Goal: Transaction & Acquisition: Purchase product/service

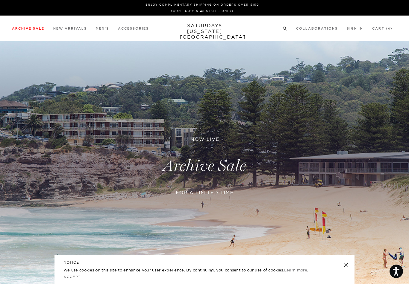
click at [13, 45] on link "Men's" at bounding box center [19, 46] width 14 height 4
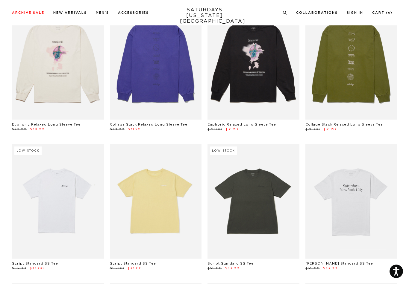
scroll to position [651, 0]
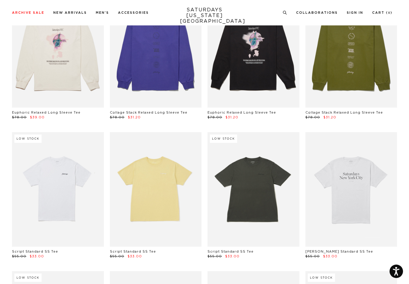
click at [50, 200] on link at bounding box center [58, 189] width 92 height 115
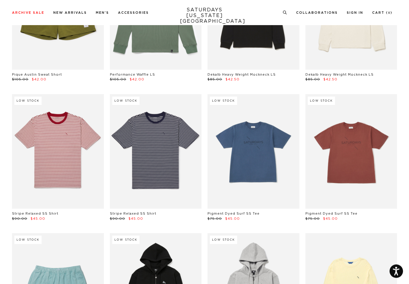
scroll to position [1529, 0]
click at [147, 148] on link at bounding box center [156, 151] width 92 height 115
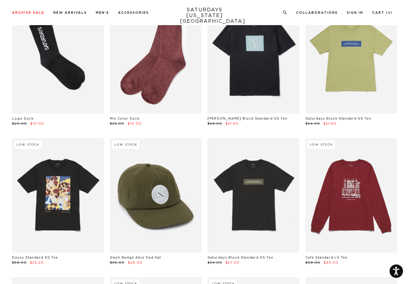
scroll to position [0, 0]
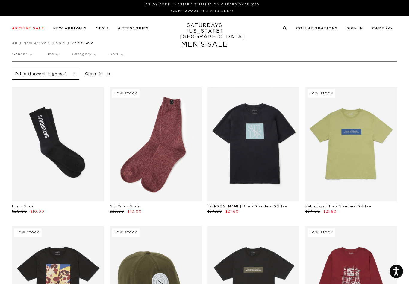
click at [143, 155] on link at bounding box center [156, 144] width 92 height 115
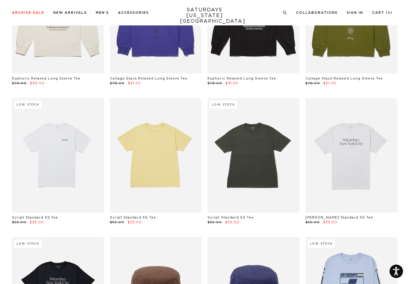
scroll to position [686, 0]
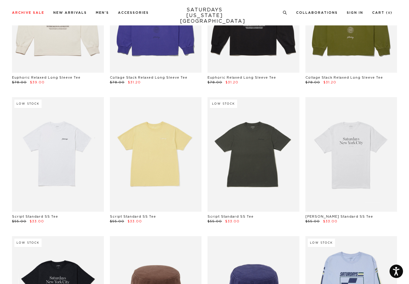
click at [44, 161] on link at bounding box center [58, 154] width 92 height 115
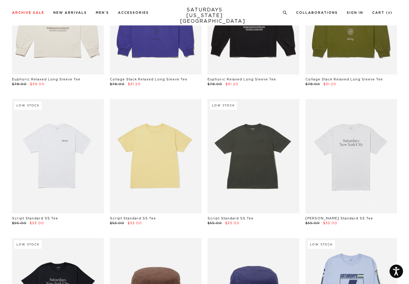
scroll to position [683, 0]
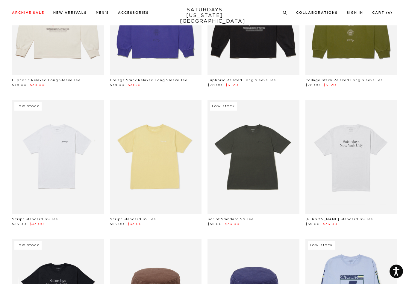
click at [251, 167] on link at bounding box center [253, 157] width 92 height 115
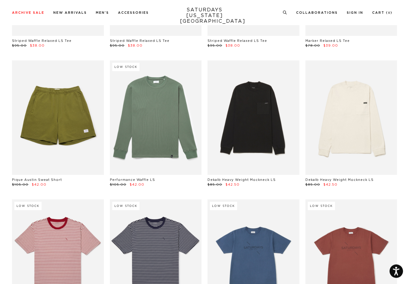
scroll to position [1423, 0]
click at [345, 138] on link at bounding box center [351, 117] width 92 height 115
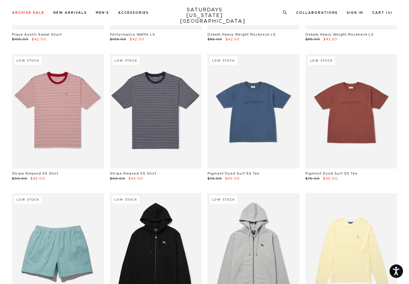
scroll to position [1573, 0]
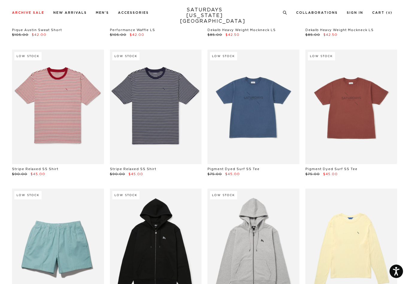
click at [154, 122] on link at bounding box center [156, 107] width 92 height 115
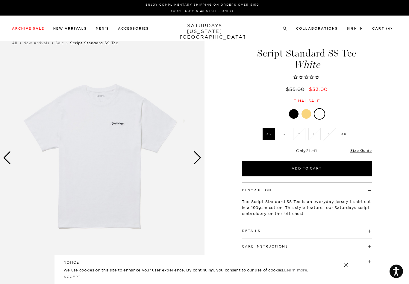
click at [282, 133] on label "S" at bounding box center [284, 134] width 12 height 12
click at [0, 0] on input "S" at bounding box center [0, 0] width 0 height 0
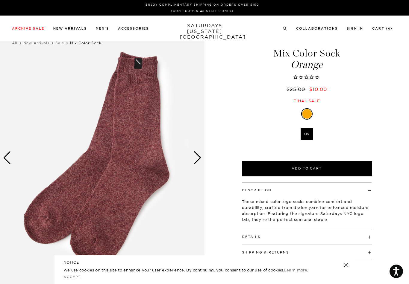
click at [253, 235] on button "Details" at bounding box center [251, 236] width 19 height 3
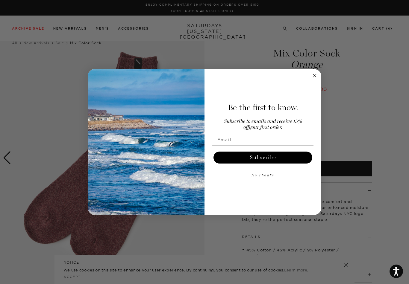
click at [317, 79] on icon "Close dialog" at bounding box center [314, 75] width 7 height 7
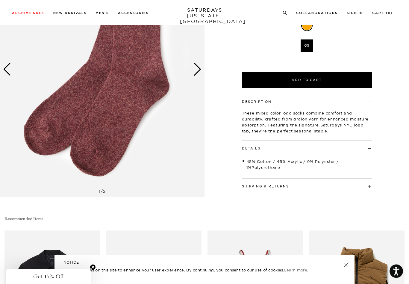
click at [254, 185] on button "Shipping & Returns" at bounding box center [265, 186] width 47 height 3
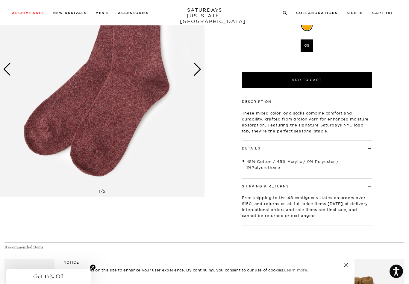
click at [252, 180] on h4 "Shipping & Returns" at bounding box center [307, 184] width 130 height 10
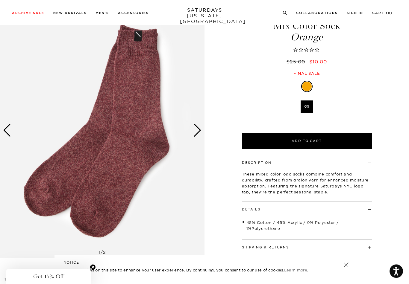
scroll to position [28, 0]
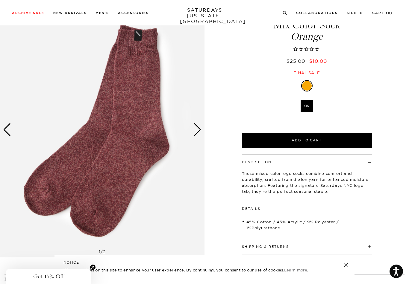
click at [196, 130] on div "Next slide" at bounding box center [197, 129] width 8 height 13
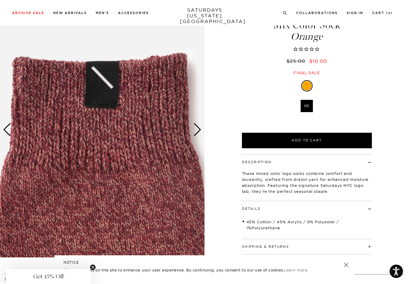
click at [195, 130] on div "Next slide" at bounding box center [197, 129] width 8 height 13
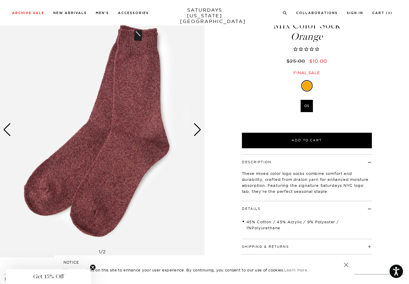
scroll to position [0, 0]
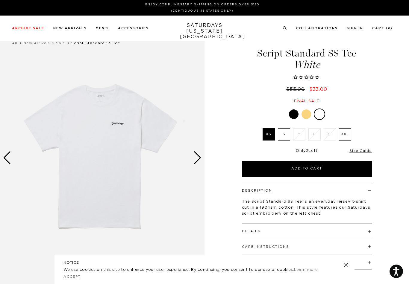
click at [196, 158] on div "Next slide" at bounding box center [197, 157] width 8 height 13
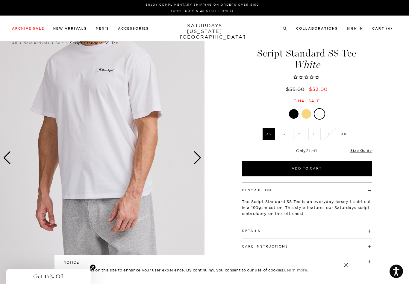
click at [197, 156] on div "Next slide" at bounding box center [197, 157] width 8 height 13
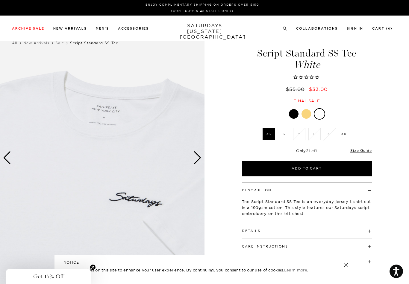
click at [200, 159] on div "Next slide" at bounding box center [197, 157] width 8 height 13
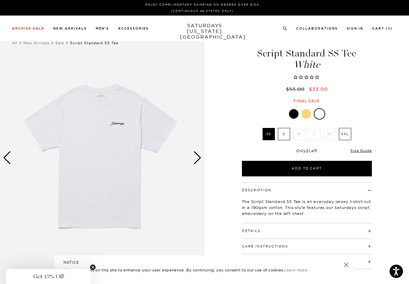
click at [281, 133] on label "S" at bounding box center [284, 134] width 12 height 12
click at [0, 0] on input "S" at bounding box center [0, 0] width 0 height 0
click at [273, 166] on button "Add to Cart" at bounding box center [307, 169] width 130 height 16
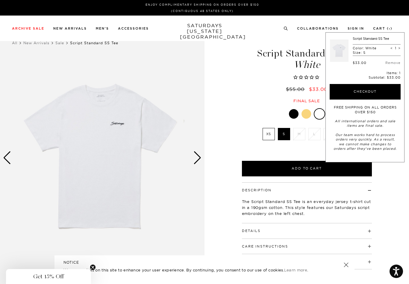
click at [241, 146] on div "White XS S M L XL XXL" at bounding box center [307, 142] width 150 height 68
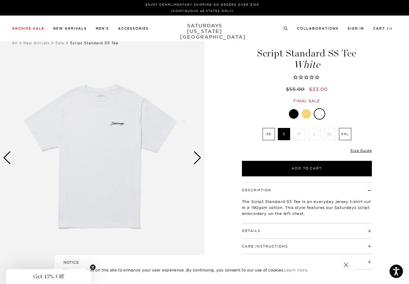
click at [247, 229] on button "Details" at bounding box center [251, 230] width 19 height 3
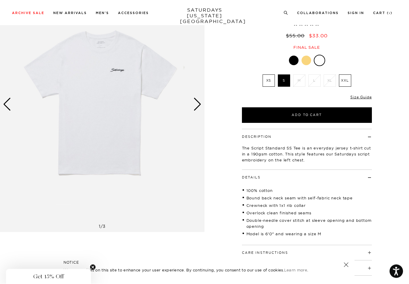
scroll to position [54, 0]
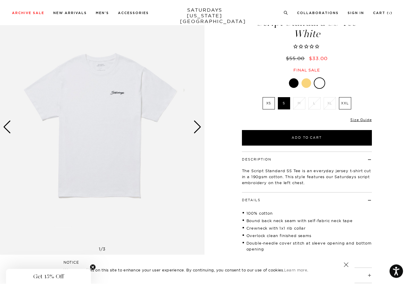
click at [194, 126] on div "Next slide" at bounding box center [197, 127] width 8 height 13
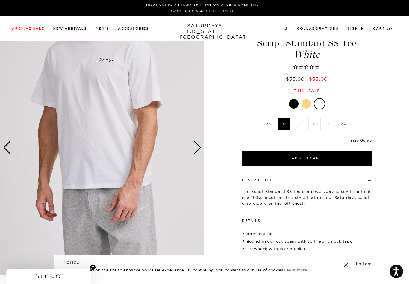
scroll to position [0, 0]
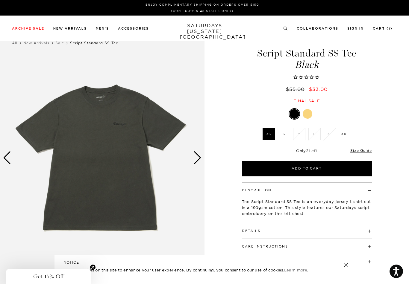
click at [197, 156] on div "Next slide" at bounding box center [197, 157] width 8 height 13
click at [200, 160] on div "Next slide" at bounding box center [197, 157] width 8 height 13
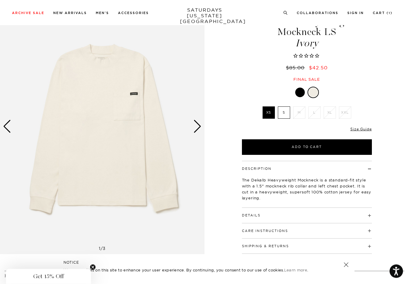
scroll to position [31, 0]
click at [251, 214] on button "Details" at bounding box center [251, 215] width 19 height 3
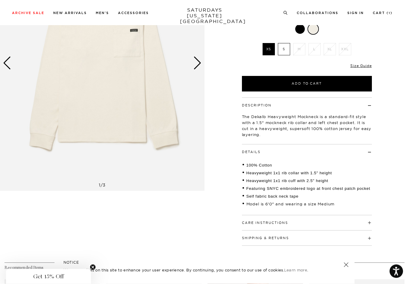
click at [251, 238] on button "Shipping & Returns" at bounding box center [265, 238] width 47 height 3
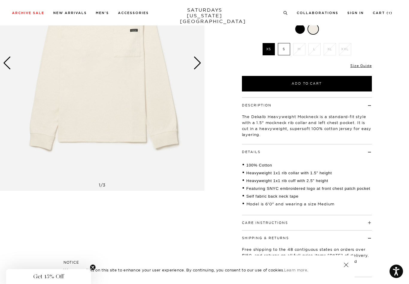
click at [250, 221] on button "Care Instructions" at bounding box center [265, 222] width 46 height 3
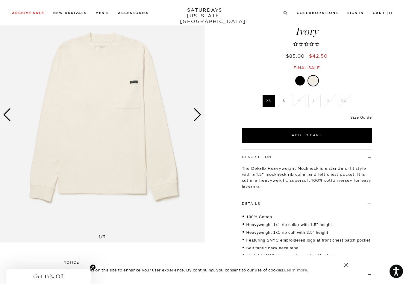
scroll to position [43, 0]
click at [190, 117] on img at bounding box center [102, 115] width 204 height 256
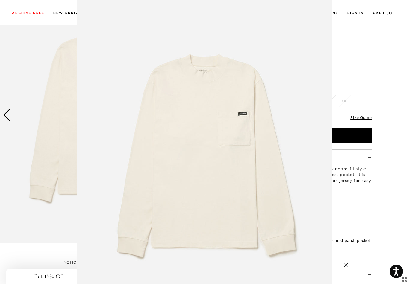
scroll to position [11, 0]
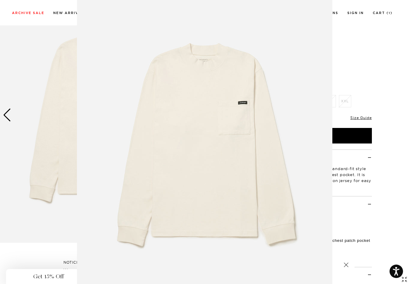
click at [231, 130] on img at bounding box center [204, 142] width 255 height 306
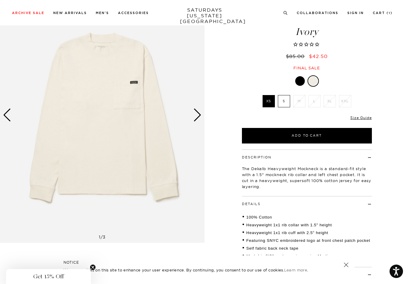
scroll to position [0, 0]
click at [200, 116] on div "Next slide" at bounding box center [197, 115] width 8 height 13
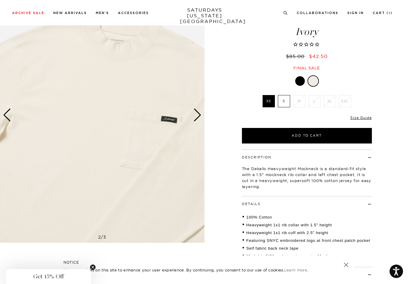
click at [196, 115] on div "Next slide" at bounding box center [197, 115] width 8 height 13
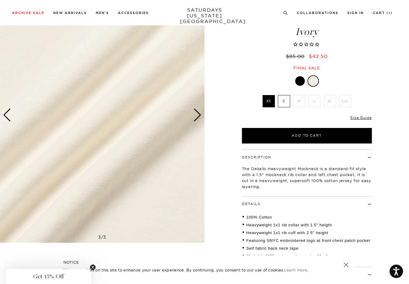
click at [195, 116] on div "Next slide" at bounding box center [197, 115] width 8 height 13
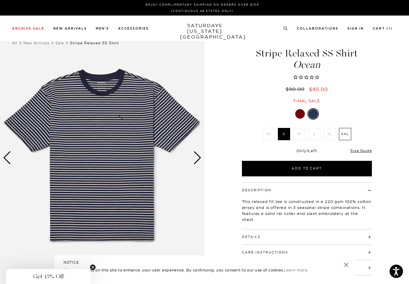
click at [300, 115] on div at bounding box center [300, 114] width 10 height 10
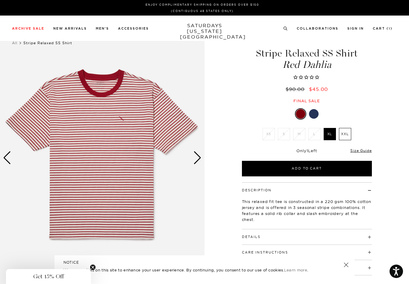
click at [194, 155] on div "Next slide" at bounding box center [197, 157] width 8 height 13
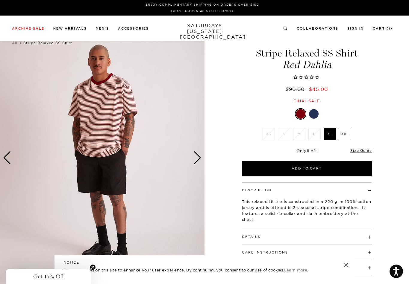
click at [311, 114] on div at bounding box center [314, 114] width 10 height 10
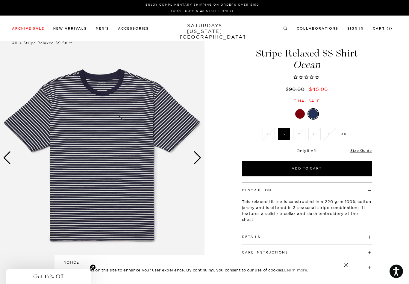
click at [197, 158] on div "Next slide" at bounding box center [197, 157] width 8 height 13
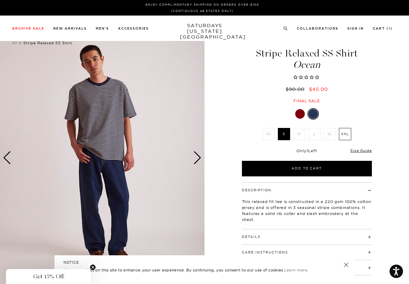
click at [202, 160] on img at bounding box center [102, 158] width 204 height 256
click at [194, 157] on div "Next slide" at bounding box center [197, 157] width 8 height 13
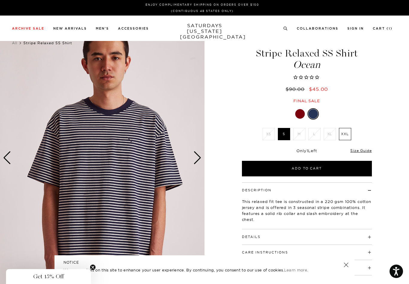
scroll to position [11, 0]
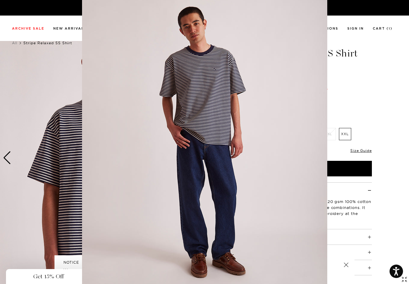
click at [166, 156] on img at bounding box center [204, 142] width 245 height 306
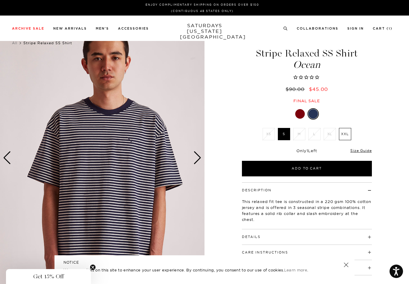
click at [197, 159] on div "Next slide" at bounding box center [197, 157] width 8 height 13
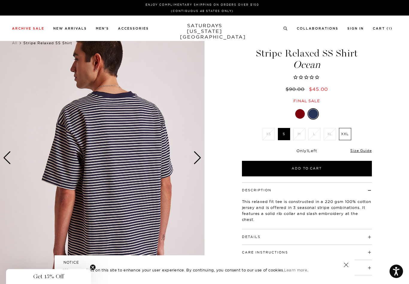
click at [197, 161] on div "Next slide" at bounding box center [197, 157] width 8 height 13
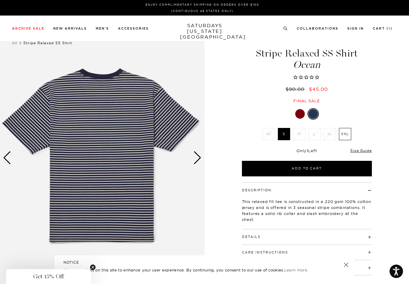
click at [194, 154] on div "Next slide" at bounding box center [197, 157] width 8 height 13
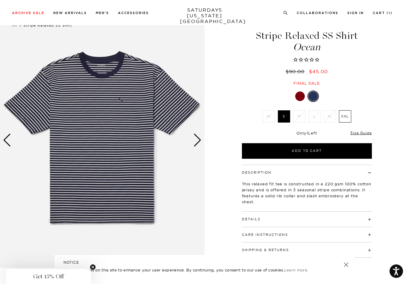
scroll to position [18, 0]
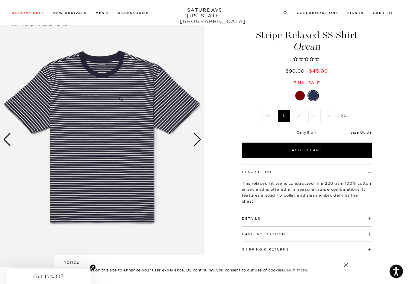
click at [277, 148] on button "Add to Cart" at bounding box center [307, 151] width 130 height 16
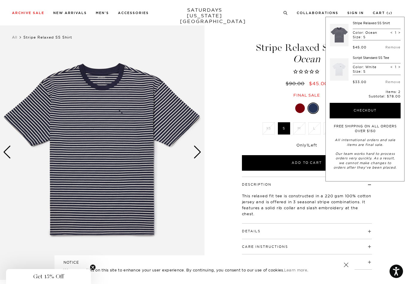
scroll to position [0, 0]
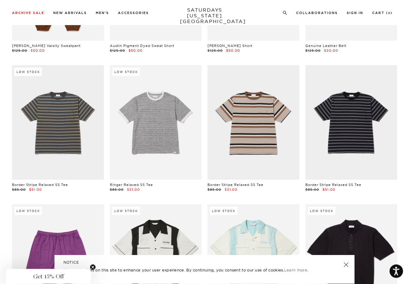
scroll to position [2393, 0]
click at [48, 138] on link at bounding box center [58, 122] width 92 height 115
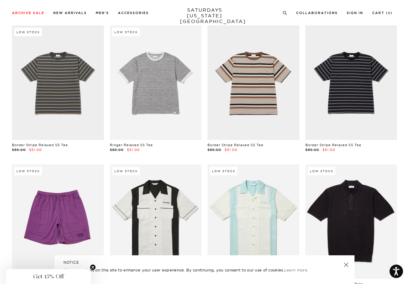
scroll to position [2432, 0]
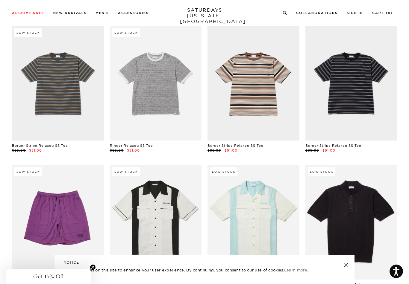
click at [245, 93] on link at bounding box center [253, 83] width 92 height 115
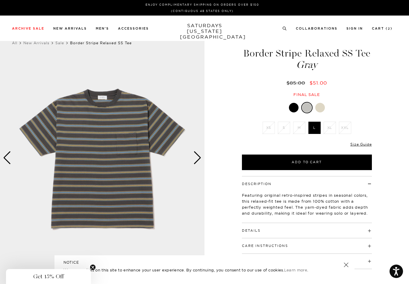
click at [292, 109] on div at bounding box center [294, 108] width 10 height 10
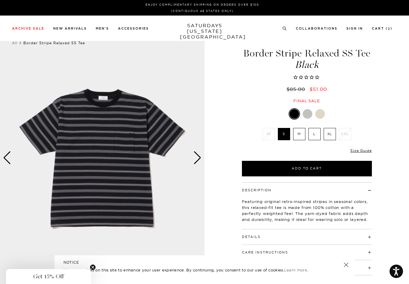
click at [203, 158] on img at bounding box center [102, 158] width 204 height 256
click at [198, 156] on div "Next slide" at bounding box center [197, 157] width 8 height 13
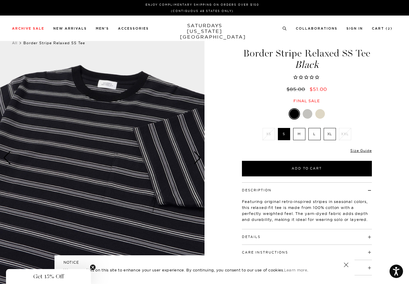
scroll to position [11, 0]
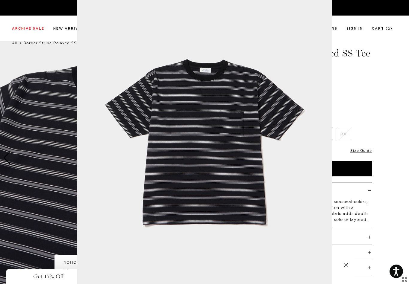
click at [214, 168] on img at bounding box center [204, 142] width 255 height 306
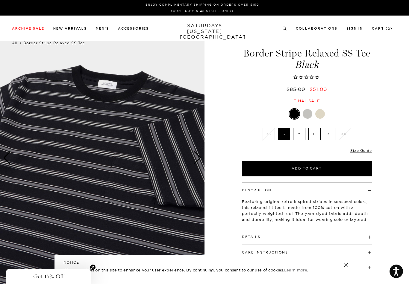
scroll to position [0, 0]
click at [197, 162] on div "Next slide" at bounding box center [197, 157] width 8 height 13
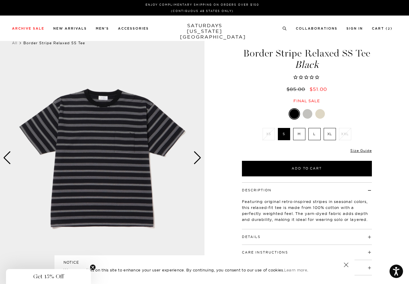
click at [195, 156] on div "Next slide" at bounding box center [197, 157] width 8 height 13
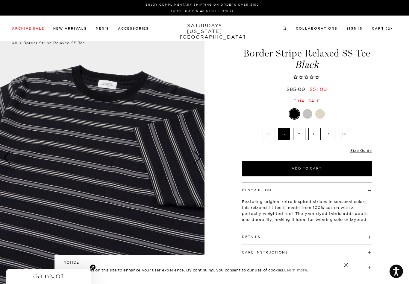
click at [194, 158] on div "Next slide" at bounding box center [197, 157] width 8 height 13
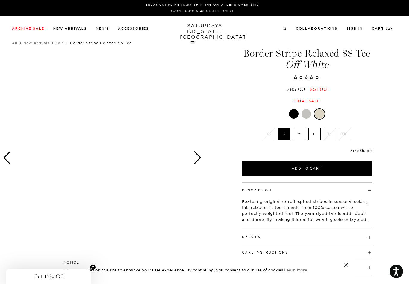
click at [201, 160] on div "Next slide" at bounding box center [197, 157] width 8 height 13
click at [203, 162] on div at bounding box center [102, 158] width 204 height 256
click at [197, 156] on div "Next slide" at bounding box center [197, 157] width 8 height 13
click at [292, 111] on div at bounding box center [294, 114] width 10 height 10
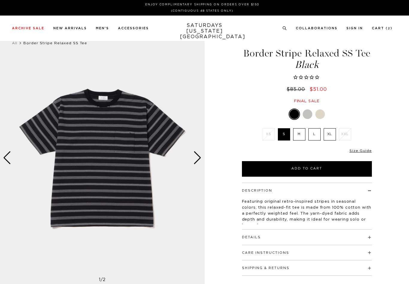
click at [321, 112] on div at bounding box center [320, 115] width 10 height 10
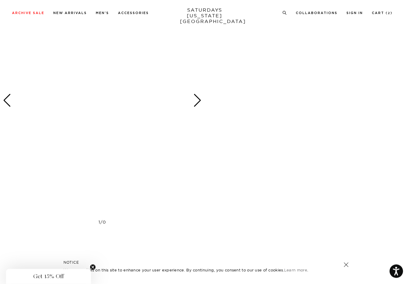
click at [194, 103] on div "Next slide" at bounding box center [197, 100] width 8 height 13
click at [200, 103] on div "Next slide" at bounding box center [197, 100] width 8 height 13
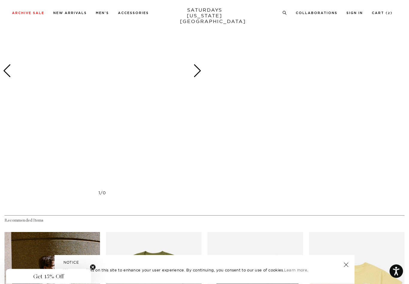
scroll to position [840, 0]
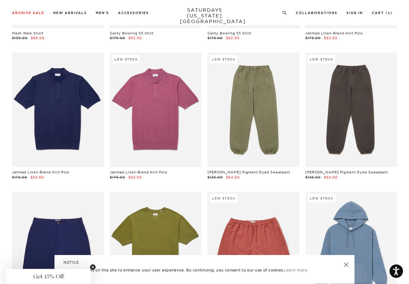
scroll to position [2683, 0]
click at [150, 121] on link at bounding box center [156, 110] width 92 height 115
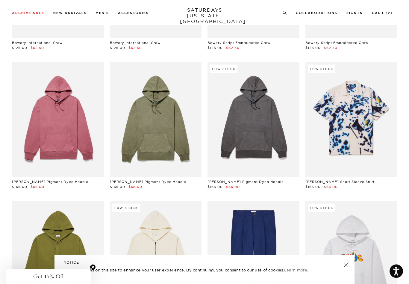
scroll to position [4065, 0]
click at [342, 123] on link at bounding box center [351, 119] width 92 height 115
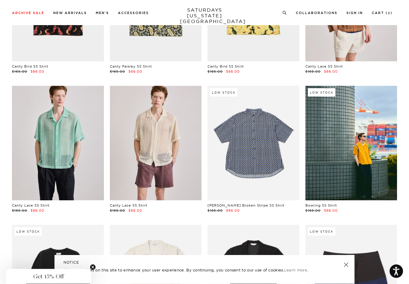
scroll to position [4603, 0]
click at [256, 150] on link at bounding box center [253, 143] width 92 height 115
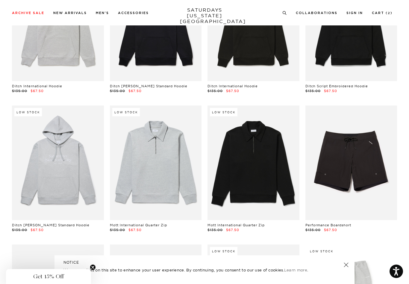
scroll to position [5002, 0]
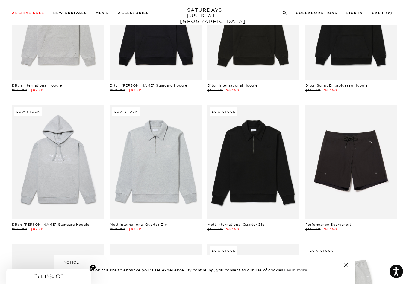
click at [143, 159] on link at bounding box center [156, 162] width 92 height 115
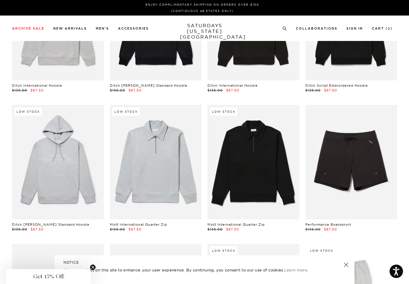
scroll to position [5011, 0]
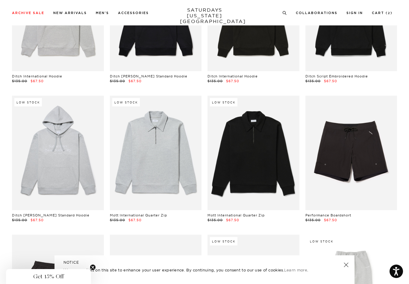
click at [250, 151] on link at bounding box center [253, 153] width 92 height 115
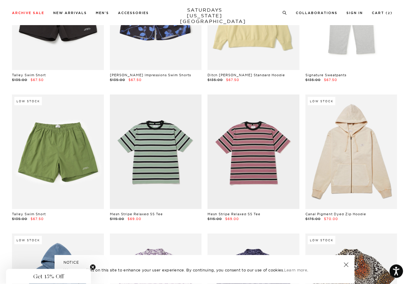
scroll to position [5291, 0]
click at [142, 147] on link at bounding box center [156, 152] width 92 height 115
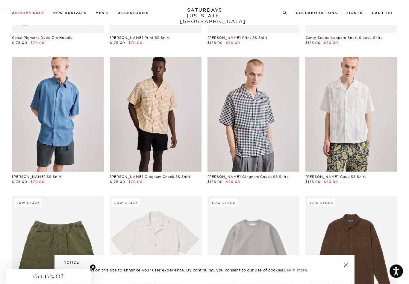
scroll to position [5606, 0]
click at [49, 129] on link at bounding box center [58, 114] width 92 height 115
click at [40, 114] on link at bounding box center [58, 114] width 92 height 115
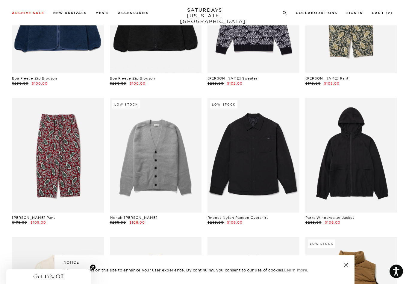
scroll to position [9332, 0]
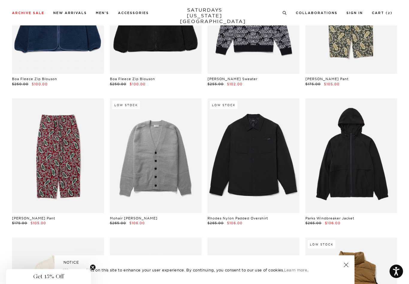
click at [152, 148] on link at bounding box center [156, 155] width 92 height 115
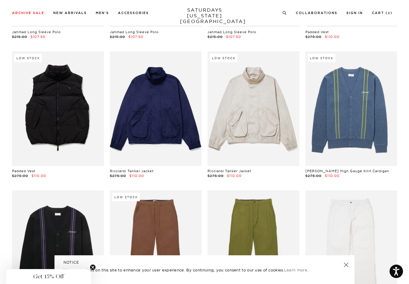
scroll to position [9654, 0]
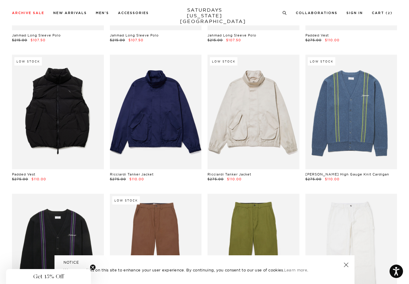
click at [36, 195] on link at bounding box center [58, 251] width 92 height 115
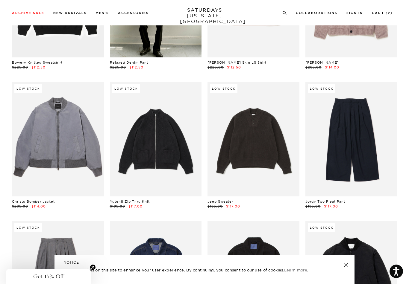
scroll to position [10050, 0]
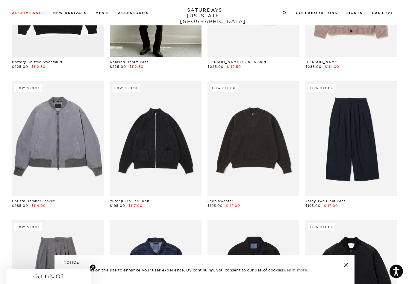
click at [147, 120] on link at bounding box center [156, 138] width 92 height 115
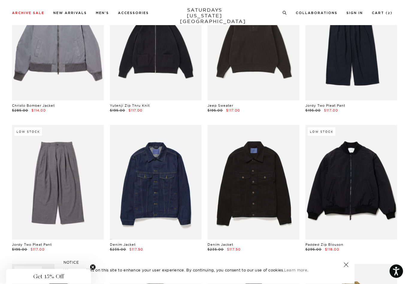
scroll to position [10145, 0]
click at [44, 172] on link at bounding box center [58, 182] width 92 height 115
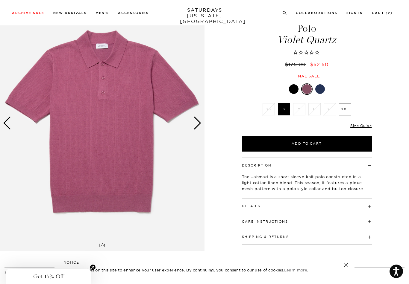
scroll to position [38, 0]
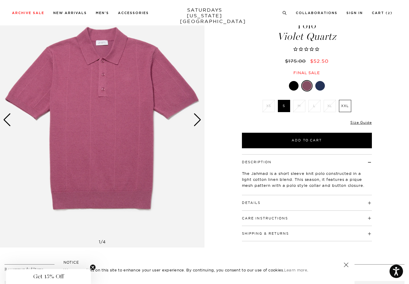
click at [250, 198] on h4 "Details" at bounding box center [307, 200] width 130 height 10
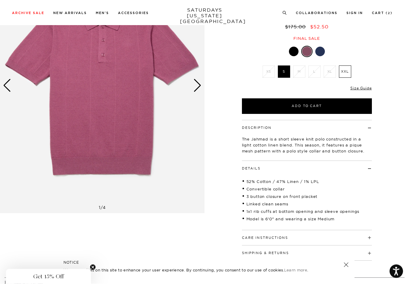
click at [254, 237] on button "Care Instructions" at bounding box center [265, 238] width 46 height 3
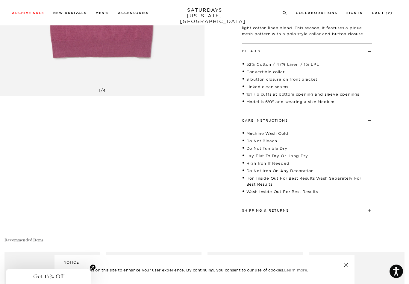
scroll to position [189, 0]
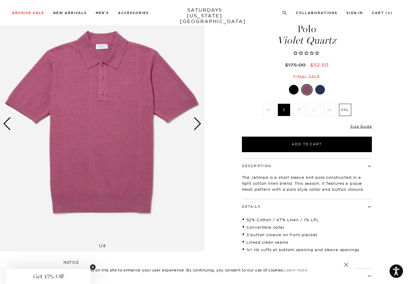
click at [198, 126] on div "Next slide" at bounding box center [197, 124] width 8 height 13
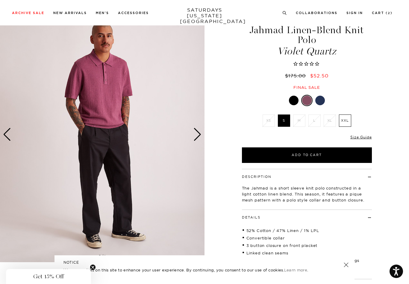
scroll to position [0, 0]
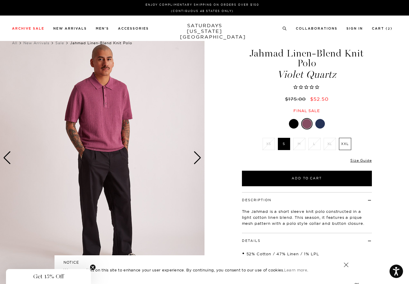
click at [199, 156] on div "Next slide" at bounding box center [197, 157] width 8 height 13
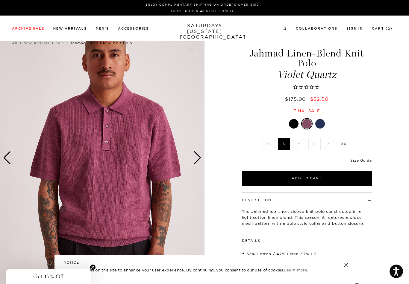
click at [195, 157] on div "Next slide" at bounding box center [197, 157] width 8 height 13
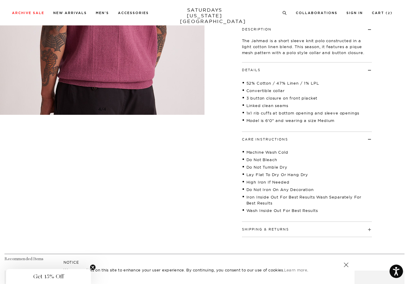
scroll to position [174, 0]
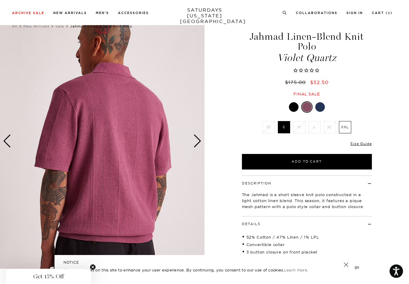
click at [198, 136] on div "Next slide" at bounding box center [197, 141] width 8 height 13
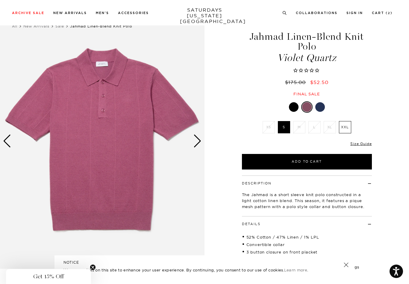
click at [195, 141] on div "Next slide" at bounding box center [197, 141] width 8 height 13
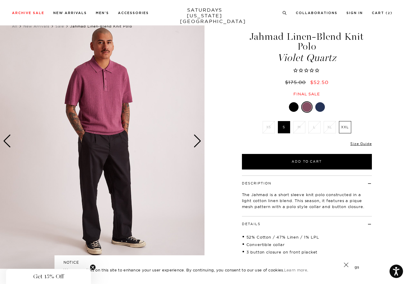
click at [197, 142] on div "Next slide" at bounding box center [197, 141] width 8 height 13
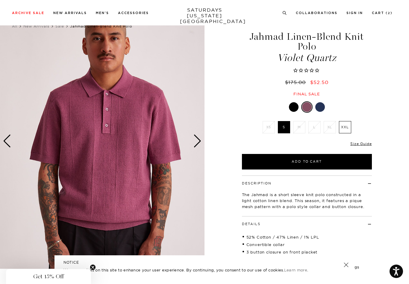
click at [200, 140] on div "Next slide" at bounding box center [197, 141] width 8 height 13
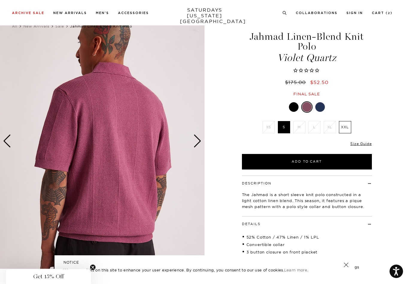
click at [193, 141] on div "Next slide" at bounding box center [197, 141] width 8 height 13
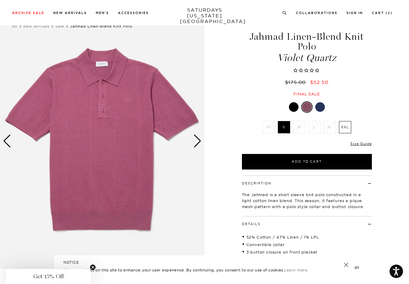
click at [198, 144] on div "Next slide" at bounding box center [197, 141] width 8 height 13
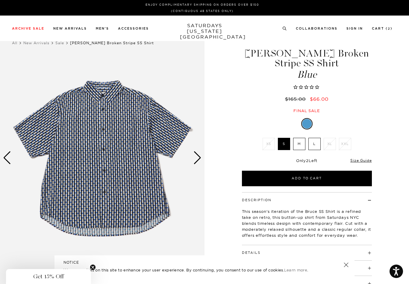
click at [199, 158] on div "Next slide" at bounding box center [197, 157] width 8 height 13
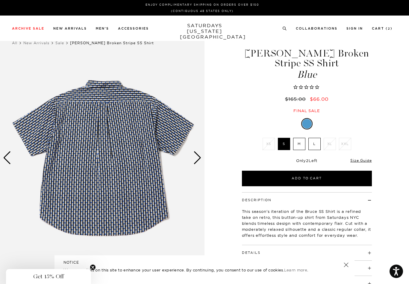
click at [199, 159] on div "Next slide" at bounding box center [197, 157] width 8 height 13
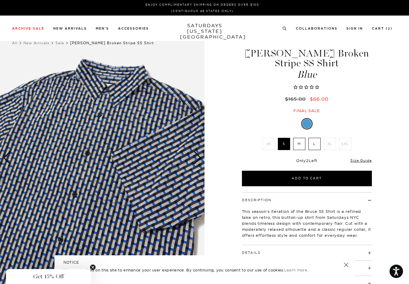
click at [200, 160] on div "Next slide" at bounding box center [197, 157] width 8 height 13
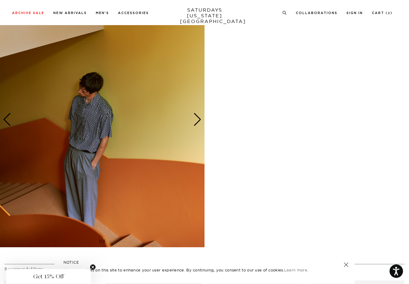
click at [195, 123] on div "Next slide" at bounding box center [197, 119] width 8 height 13
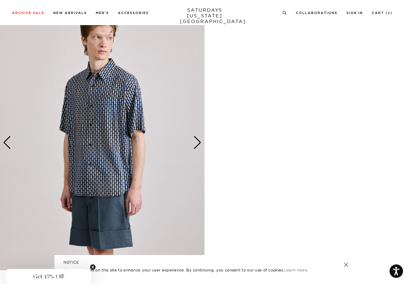
scroll to position [253, 0]
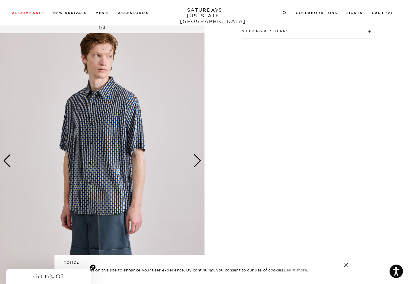
click at [200, 161] on div "Next slide" at bounding box center [197, 160] width 8 height 13
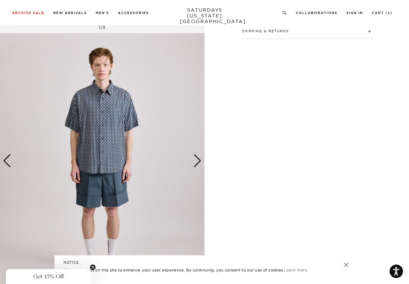
click at [195, 159] on div "Next slide" at bounding box center [197, 160] width 8 height 13
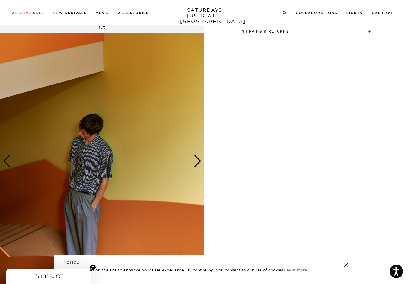
scroll to position [260, 0]
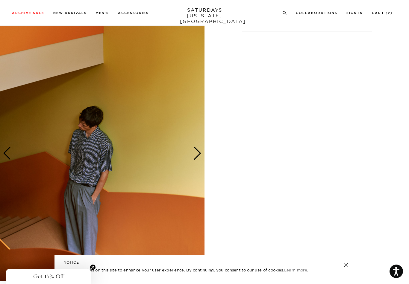
click at [62, 200] on img at bounding box center [102, 154] width 204 height 256
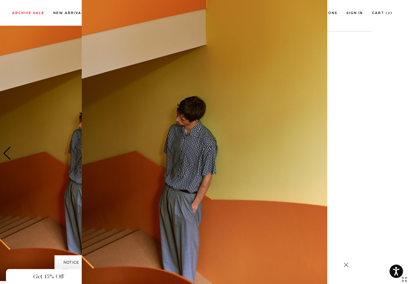
scroll to position [11, 0]
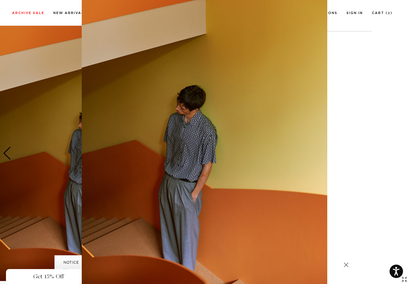
click at [84, 188] on img at bounding box center [204, 142] width 245 height 306
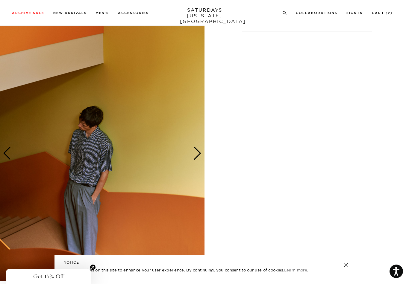
scroll to position [0, 0]
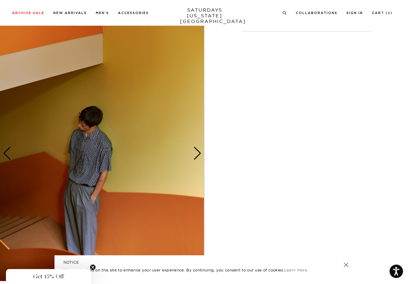
click at [93, 192] on img at bounding box center [101, 154] width 204 height 256
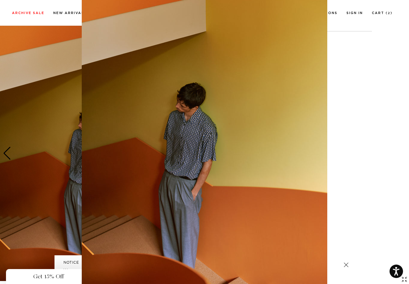
scroll to position [13, 0]
click at [54, 187] on figure at bounding box center [204, 142] width 409 height 284
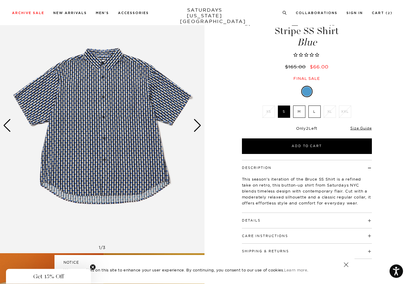
scroll to position [26, 0]
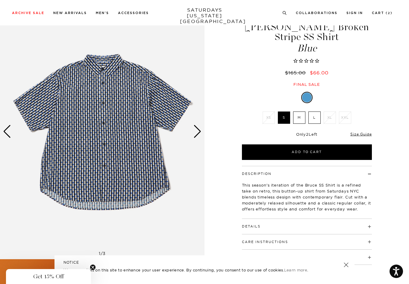
click at [201, 128] on div "Next slide" at bounding box center [197, 131] width 8 height 13
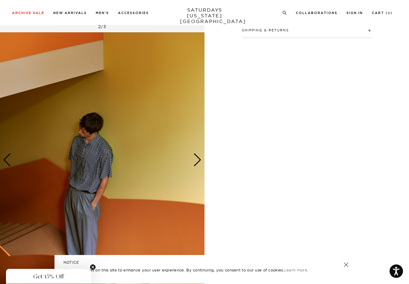
click at [190, 160] on img at bounding box center [102, 161] width 204 height 256
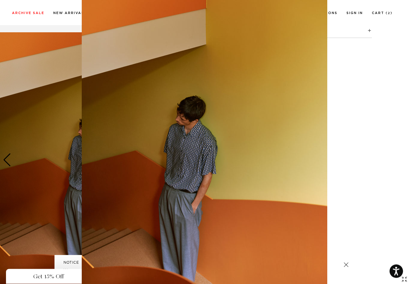
scroll to position [11, 0]
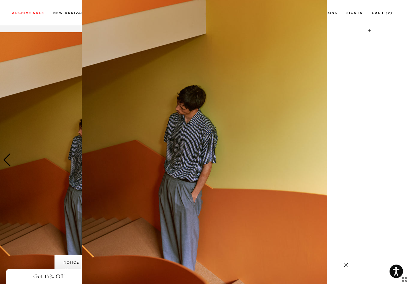
click at [197, 160] on img at bounding box center [204, 142] width 245 height 306
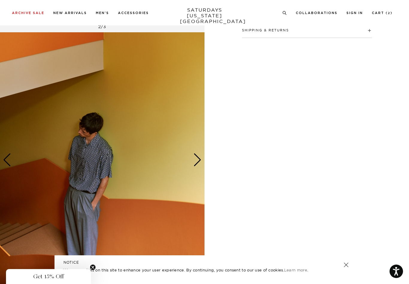
scroll to position [0, 0]
click at [202, 165] on img at bounding box center [102, 160] width 204 height 256
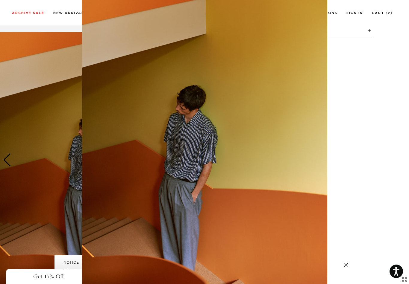
click at [205, 168] on img at bounding box center [204, 142] width 245 height 306
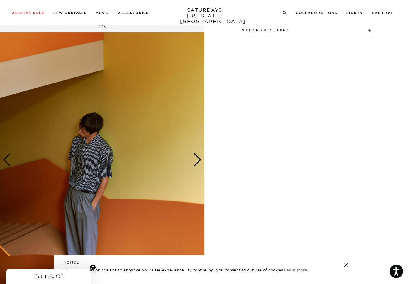
scroll to position [0, 0]
click at [200, 164] on div "Next slide" at bounding box center [197, 159] width 8 height 13
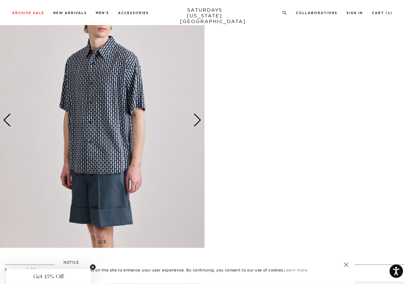
click at [195, 125] on div "Next slide" at bounding box center [197, 120] width 8 height 13
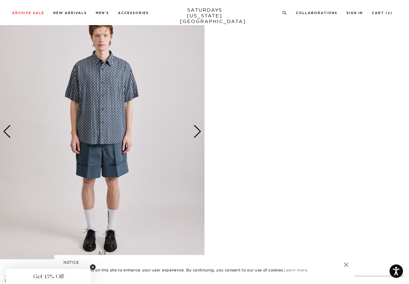
scroll to position [275, 0]
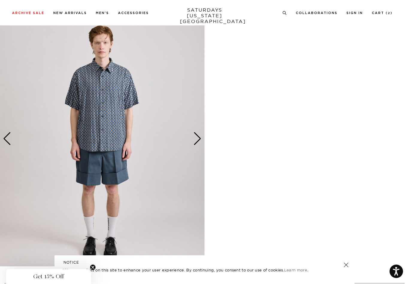
click at [195, 138] on div "Next slide" at bounding box center [197, 138] width 8 height 13
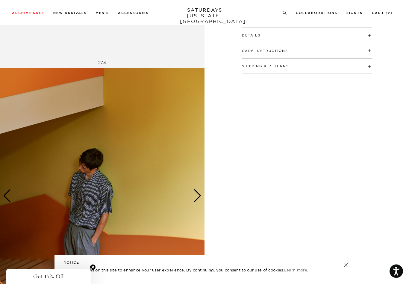
click at [80, 194] on img at bounding box center [102, 197] width 204 height 256
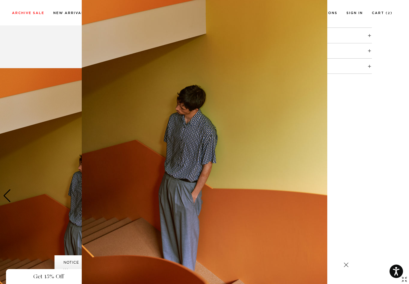
click at [248, 198] on img at bounding box center [204, 142] width 245 height 306
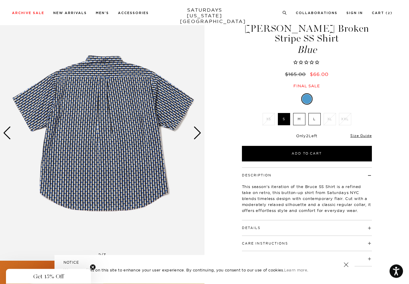
scroll to position [25, 0]
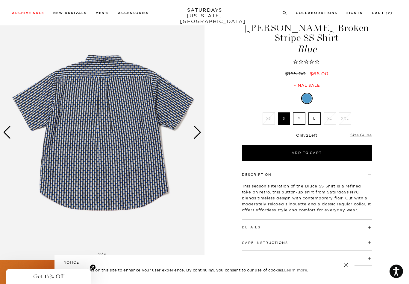
click at [197, 133] on div "Next slide" at bounding box center [197, 132] width 8 height 13
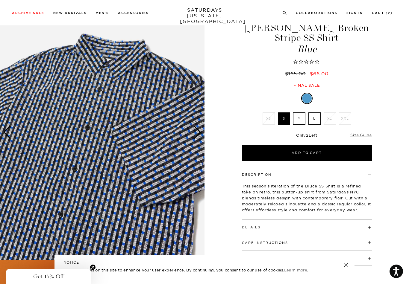
click at [195, 140] on img at bounding box center [102, 133] width 204 height 256
click at [199, 133] on div "Next slide" at bounding box center [197, 132] width 8 height 13
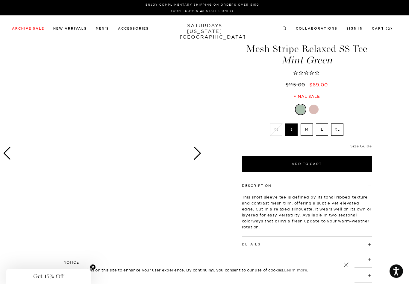
scroll to position [4, 0]
click at [197, 151] on div "Next slide" at bounding box center [197, 153] width 8 height 13
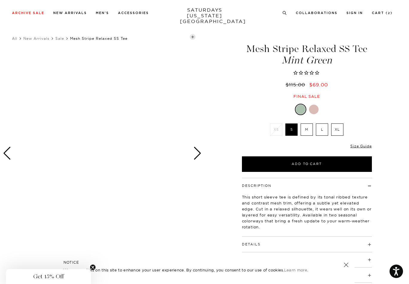
click at [193, 154] on div "Next slide" at bounding box center [197, 153] width 8 height 13
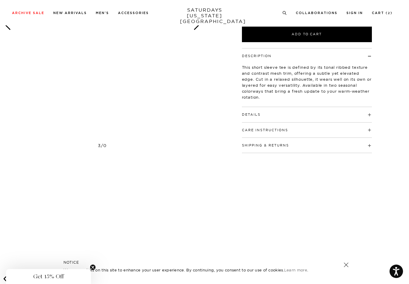
scroll to position [0, 0]
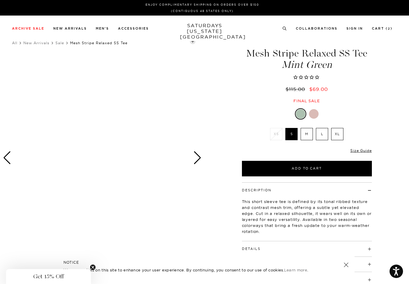
click at [274, 165] on button "Add to Cart" at bounding box center [307, 169] width 130 height 16
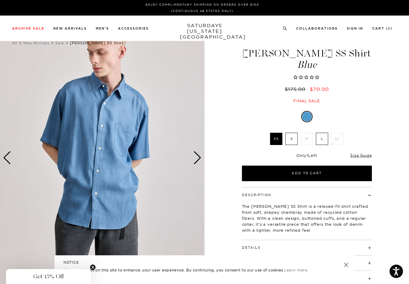
click at [198, 155] on div "Next slide" at bounding box center [197, 157] width 8 height 13
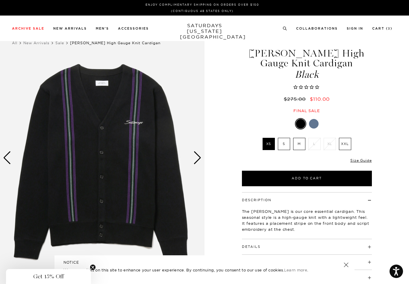
click at [282, 145] on label "S" at bounding box center [284, 144] width 12 height 12
click at [0, 0] on input "S" at bounding box center [0, 0] width 0 height 0
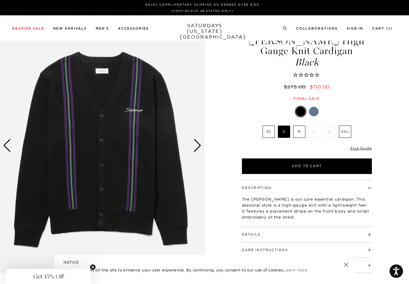
scroll to position [12, 0]
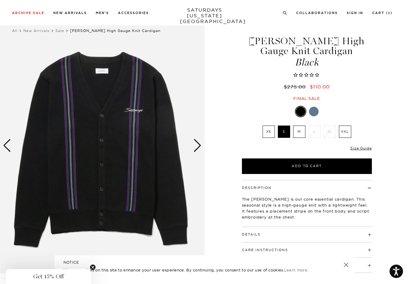
click at [310, 107] on link at bounding box center [313, 112] width 10 height 10
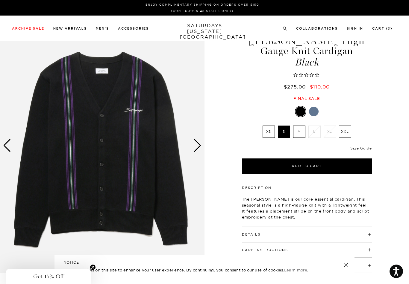
scroll to position [22, 0]
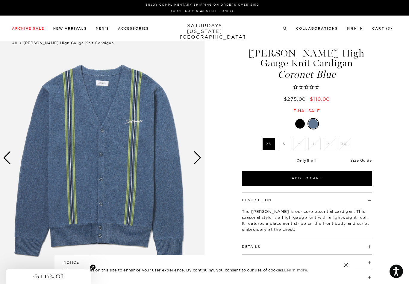
click at [199, 155] on div "Next slide" at bounding box center [197, 157] width 8 height 13
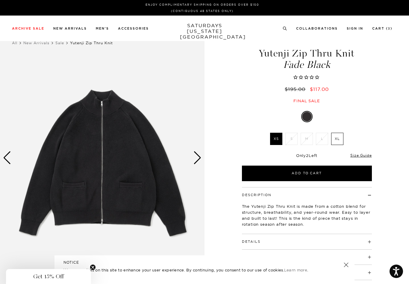
click at [197, 158] on div "Next slide" at bounding box center [197, 157] width 8 height 13
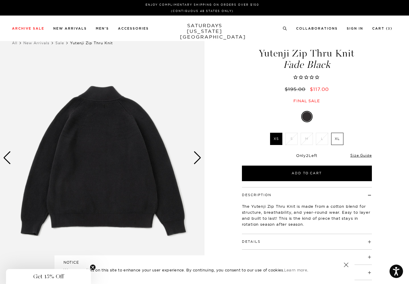
click at [200, 153] on div "Next slide" at bounding box center [197, 157] width 8 height 13
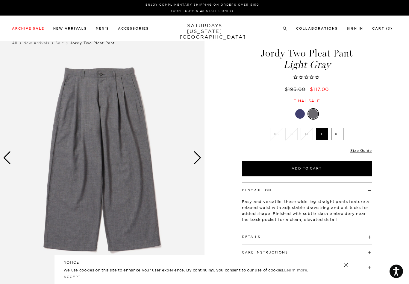
click at [300, 115] on div at bounding box center [300, 114] width 10 height 10
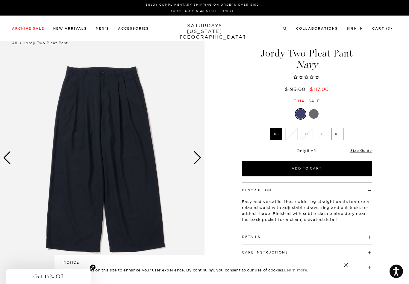
click at [314, 114] on div at bounding box center [314, 114] width 10 height 10
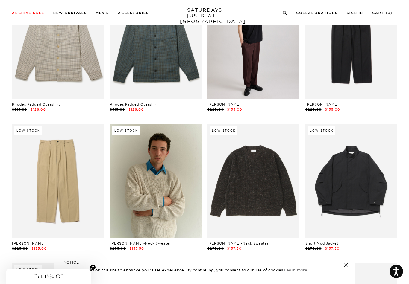
scroll to position [10694, 0]
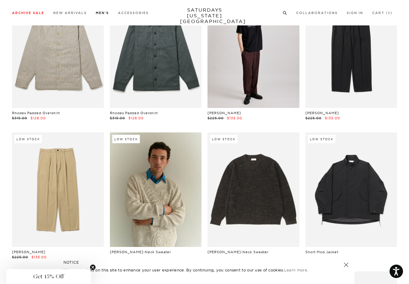
click at [15, 76] on link "Pants" at bounding box center [16, 78] width 9 height 4
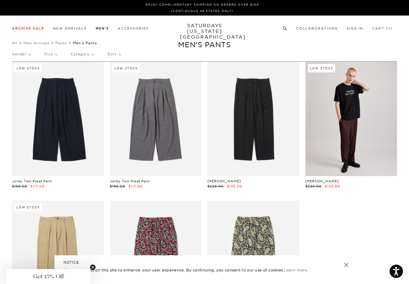
click at [204, 85] on img at bounding box center [196, 77] width 44 height 66
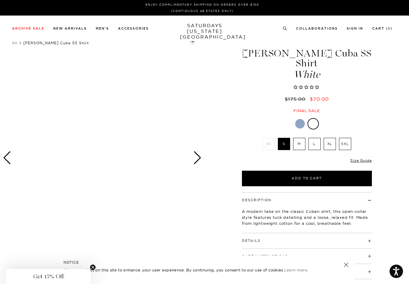
click at [301, 119] on div at bounding box center [300, 124] width 10 height 10
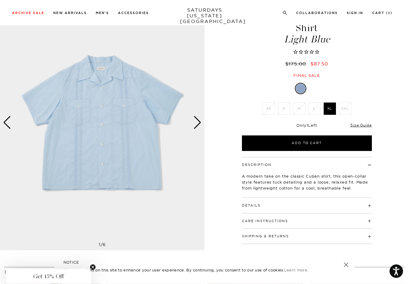
scroll to position [3, 0]
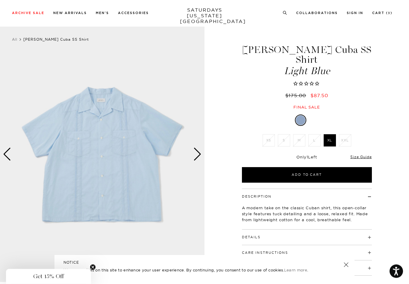
click at [197, 161] on div "Next slide" at bounding box center [197, 154] width 8 height 13
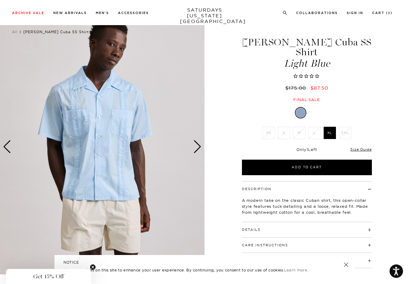
scroll to position [11, 0]
click at [195, 149] on div "Next slide" at bounding box center [197, 146] width 8 height 13
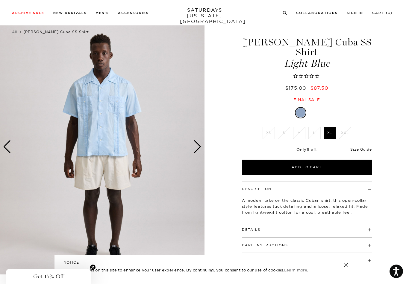
click at [194, 151] on div "Next slide" at bounding box center [197, 146] width 8 height 13
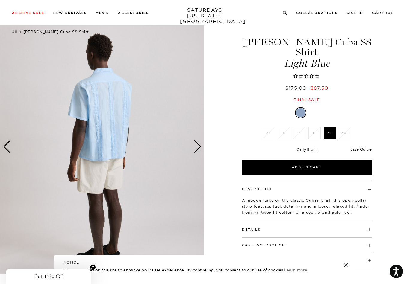
click at [196, 152] on div "Next slide" at bounding box center [197, 146] width 8 height 13
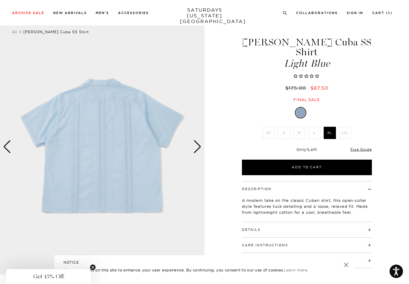
click at [196, 151] on div "Next slide" at bounding box center [197, 146] width 8 height 13
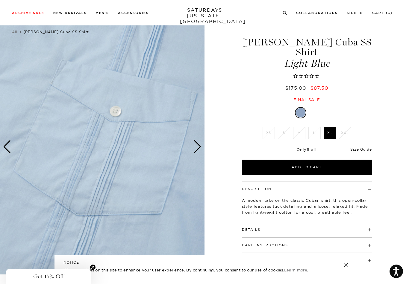
click at [195, 153] on div "Next slide" at bounding box center [197, 146] width 8 height 13
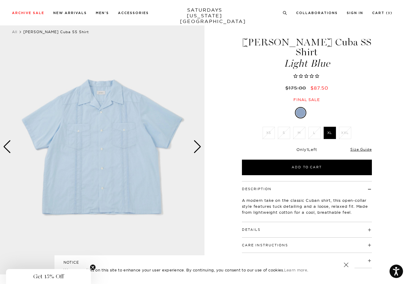
click at [196, 153] on div "Next slide" at bounding box center [197, 146] width 8 height 13
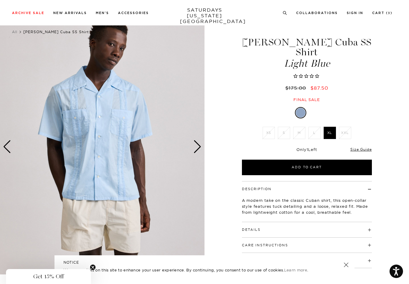
click at [200, 146] on div "Next slide" at bounding box center [197, 146] width 8 height 13
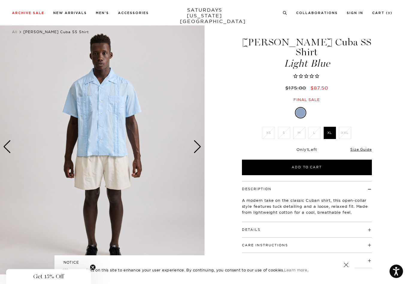
click at [198, 147] on div "Next slide" at bounding box center [197, 146] width 8 height 13
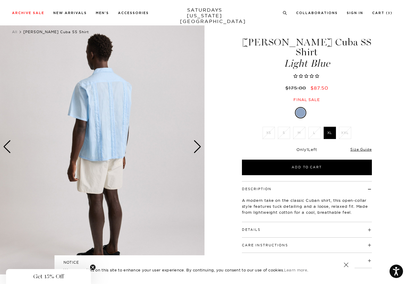
click at [194, 147] on div "Next slide" at bounding box center [197, 146] width 8 height 13
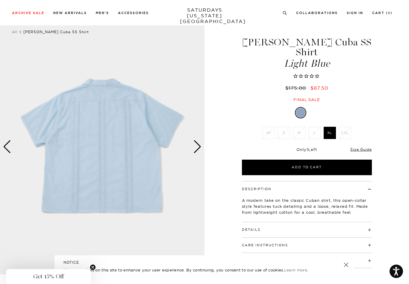
click at [196, 146] on div "Next slide" at bounding box center [197, 146] width 8 height 13
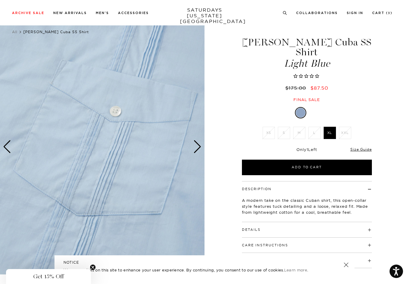
click at [197, 150] on div "Next slide" at bounding box center [197, 146] width 8 height 13
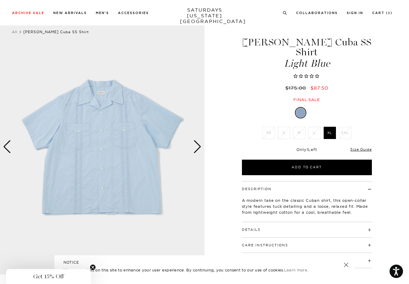
scroll to position [0, 0]
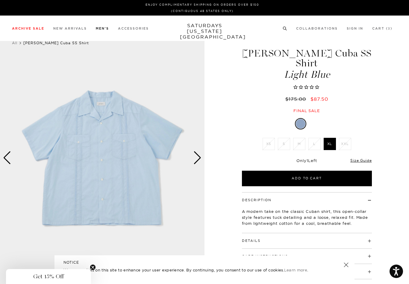
click at [18, 67] on link "Shirts" at bounding box center [16, 65] width 9 height 4
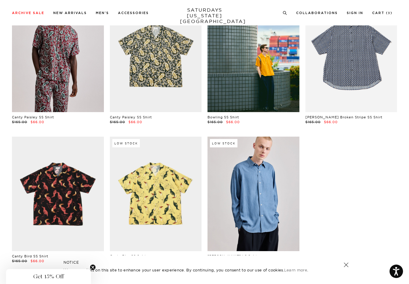
scroll to position [335, 0]
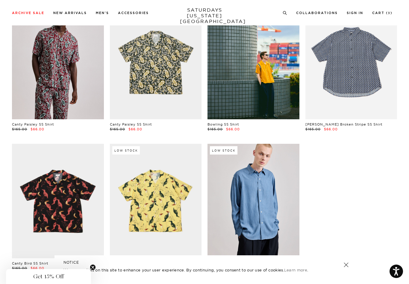
click at [367, 97] on link at bounding box center [351, 61] width 92 height 115
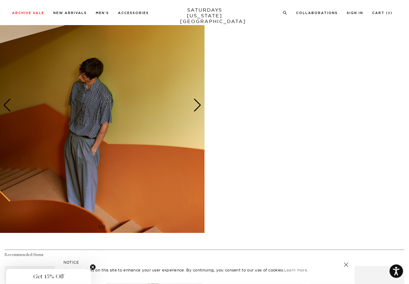
scroll to position [308, 0]
click at [143, 182] on img at bounding box center [102, 106] width 204 height 256
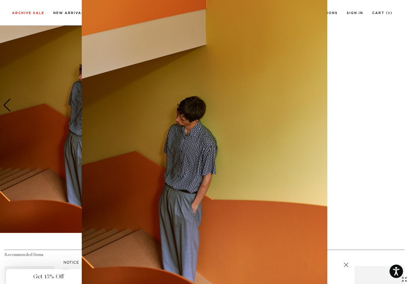
scroll to position [11, 0]
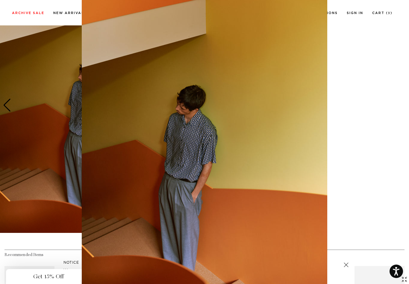
click at [352, 175] on figure at bounding box center [204, 142] width 409 height 284
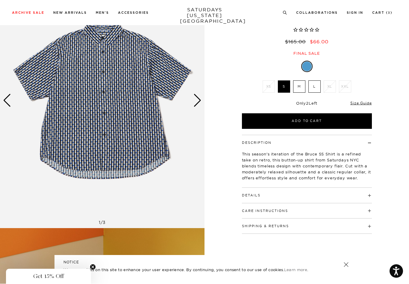
click at [201, 105] on div "Next slide" at bounding box center [197, 100] width 8 height 13
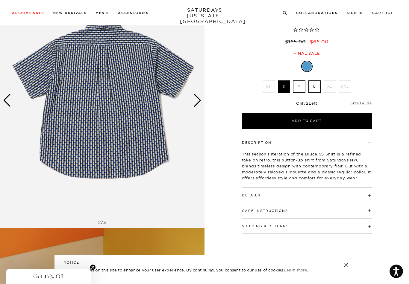
click at [192, 103] on img at bounding box center [102, 101] width 204 height 256
click at [202, 103] on img at bounding box center [102, 101] width 204 height 256
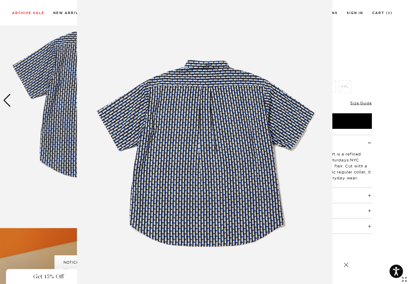
scroll to position [11, 0]
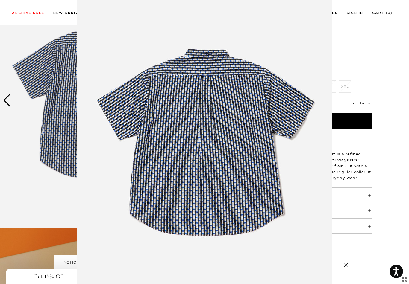
click at [242, 115] on img at bounding box center [204, 142] width 255 height 306
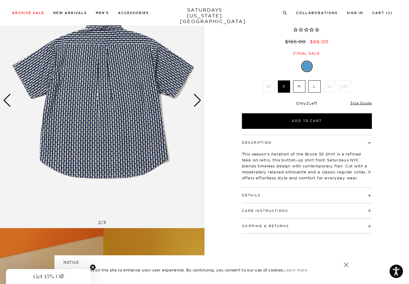
scroll to position [0, 0]
click at [199, 104] on div "Next slide" at bounding box center [197, 100] width 8 height 13
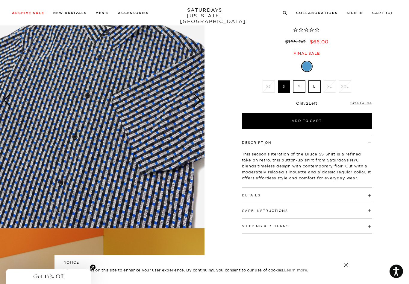
click at [194, 103] on div "Next slide" at bounding box center [197, 100] width 8 height 13
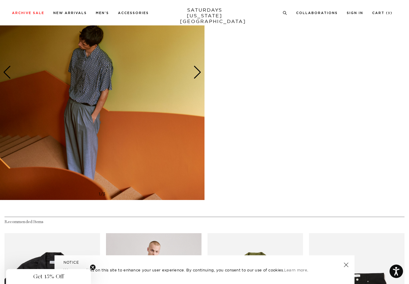
scroll to position [291, 0]
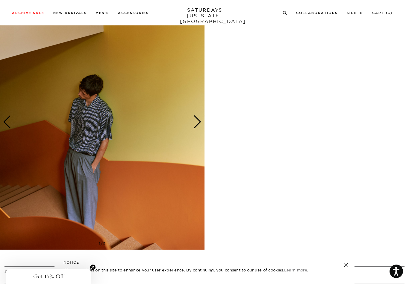
click at [197, 127] on div "Next slide" at bounding box center [197, 121] width 8 height 13
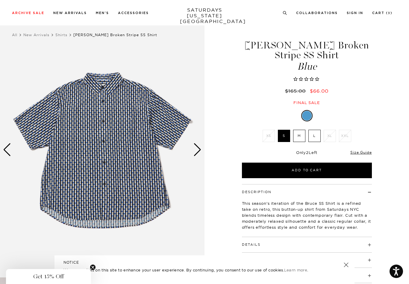
scroll to position [0, 0]
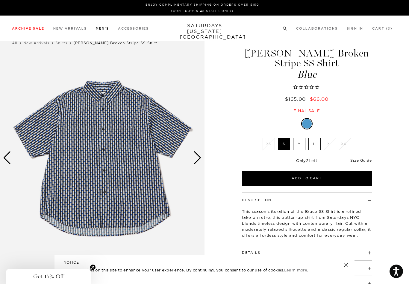
click at [21, 88] on link "Knitwear" at bounding box center [19, 86] width 14 height 4
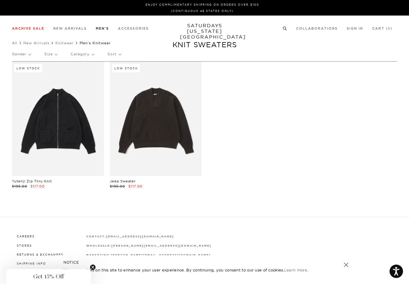
click at [22, 103] on link "Sweats" at bounding box center [17, 101] width 11 height 4
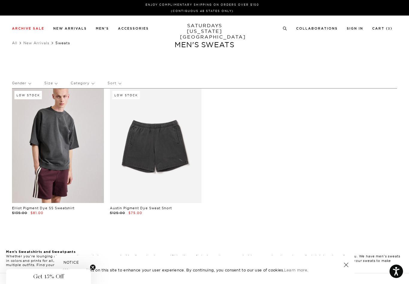
click at [57, 168] on link at bounding box center [58, 146] width 92 height 115
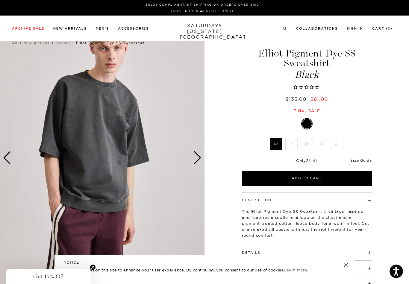
click at [73, 28] on link "New Arrivals" at bounding box center [70, 28] width 34 height 3
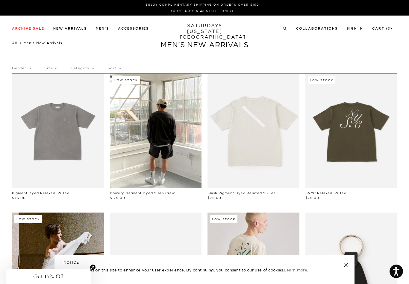
scroll to position [25, 0]
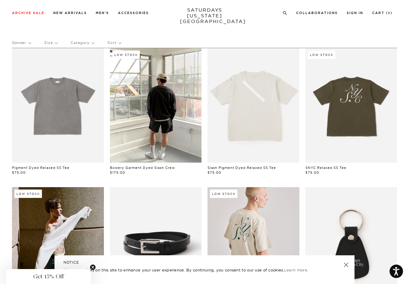
click at [39, 134] on link at bounding box center [58, 105] width 92 height 115
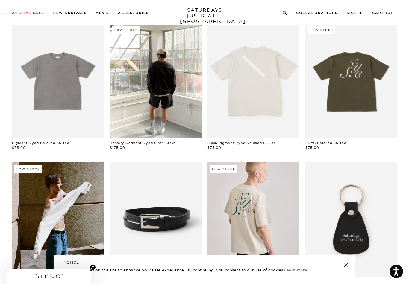
scroll to position [51, 0]
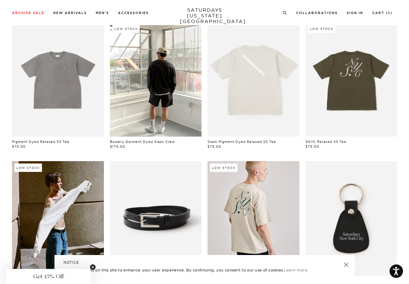
click at [267, 95] on link at bounding box center [253, 79] width 92 height 115
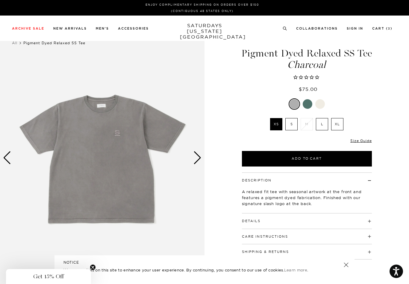
click at [194, 156] on div "Next slide" at bounding box center [197, 157] width 8 height 13
click at [192, 158] on img at bounding box center [102, 158] width 204 height 256
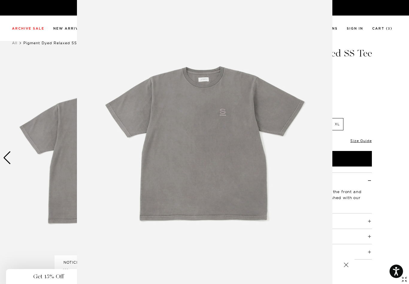
click at [203, 170] on img at bounding box center [204, 142] width 255 height 306
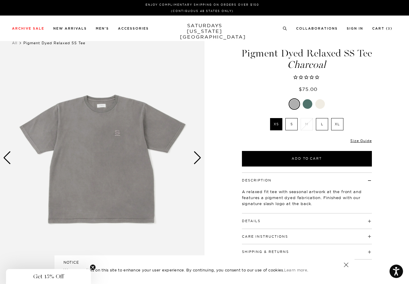
scroll to position [0, 0]
click at [199, 162] on div "Next slide" at bounding box center [197, 157] width 8 height 13
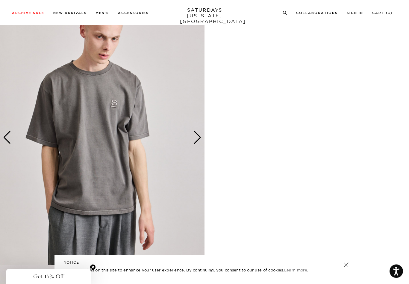
click at [197, 138] on div "Next slide" at bounding box center [197, 137] width 8 height 13
click at [196, 139] on div "Next slide" at bounding box center [197, 137] width 8 height 13
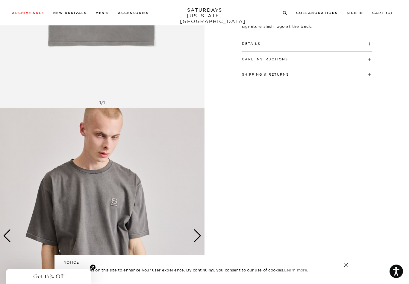
scroll to position [132, 0]
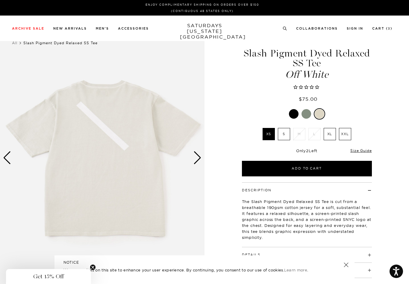
click at [282, 136] on label "S" at bounding box center [284, 134] width 12 height 12
click at [0, 0] on input "S" at bounding box center [0, 0] width 0 height 0
click at [201, 155] on div "Next slide" at bounding box center [197, 157] width 8 height 13
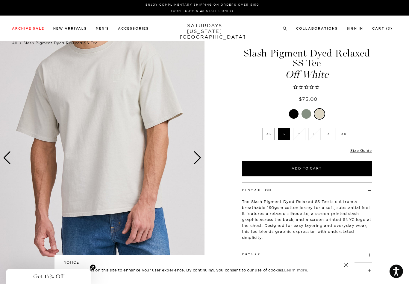
click at [199, 162] on div "Next slide" at bounding box center [197, 157] width 8 height 13
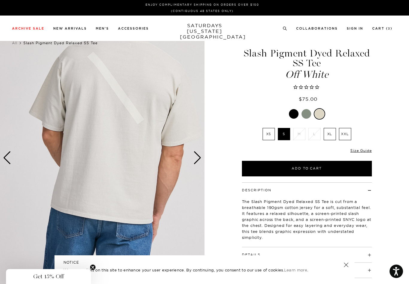
click at [197, 159] on div "Next slide" at bounding box center [197, 157] width 8 height 13
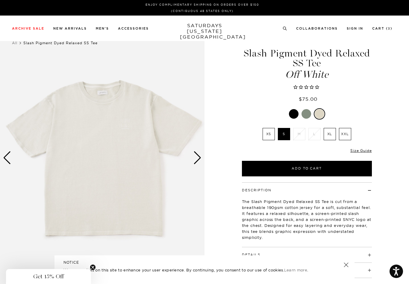
click at [197, 161] on div "Next slide" at bounding box center [197, 157] width 8 height 13
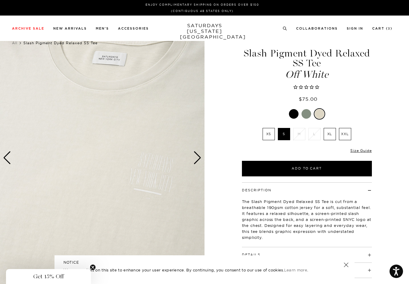
click at [199, 161] on div "Next slide" at bounding box center [197, 157] width 8 height 13
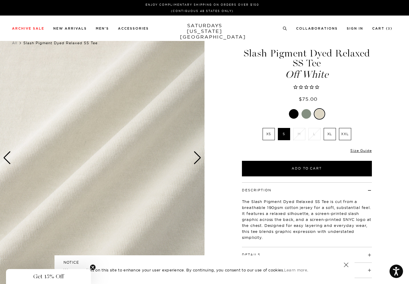
click at [13, 156] on img at bounding box center [102, 158] width 204 height 256
click at [10, 160] on div "Previous slide" at bounding box center [7, 157] width 8 height 13
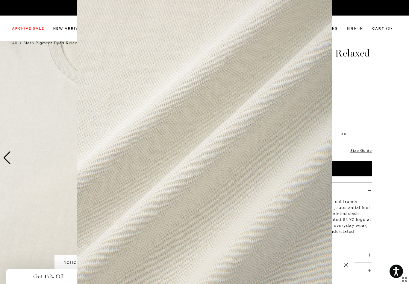
scroll to position [11, 0]
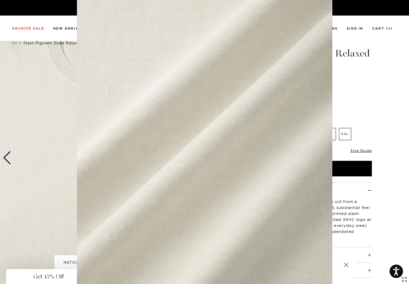
click at [19, 159] on figure at bounding box center [204, 142] width 409 height 284
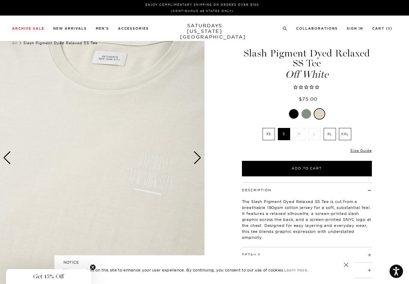
scroll to position [0, 0]
click at [197, 159] on div "Next slide" at bounding box center [197, 157] width 8 height 13
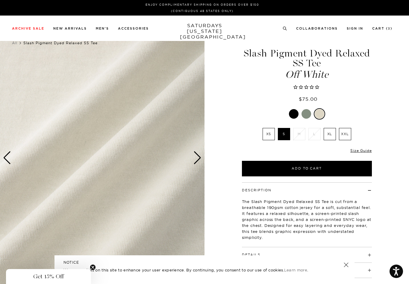
click at [196, 156] on div "Next slide" at bounding box center [197, 157] width 8 height 13
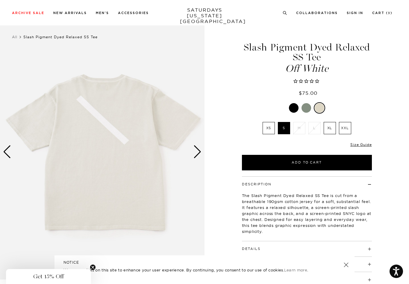
scroll to position [2, 0]
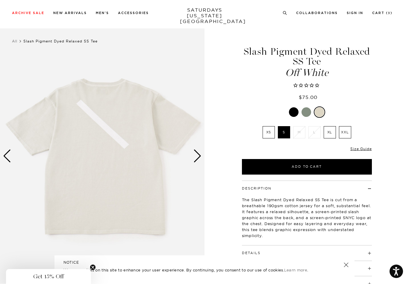
click at [198, 158] on div "Next slide" at bounding box center [197, 156] width 8 height 13
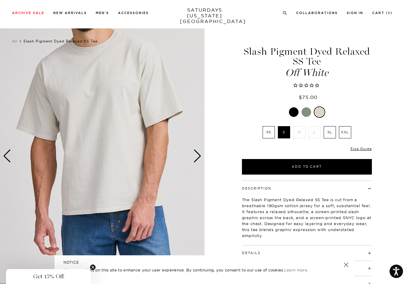
click at [311, 167] on button "Add to Cart" at bounding box center [307, 167] width 130 height 16
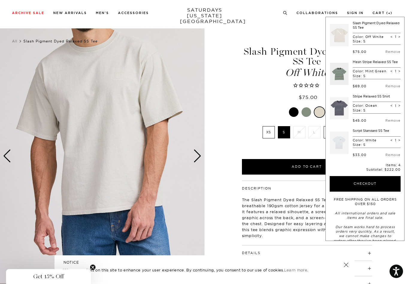
click at [304, 112] on div at bounding box center [306, 112] width 10 height 10
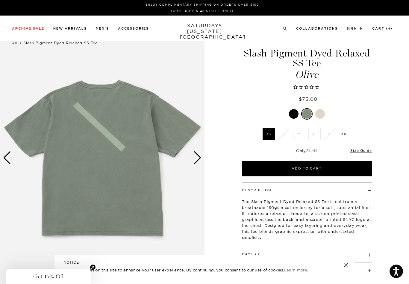
click at [292, 115] on div at bounding box center [294, 114] width 10 height 10
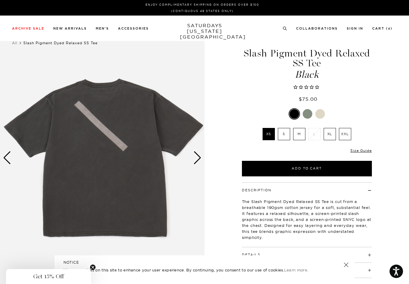
click at [304, 116] on div at bounding box center [307, 114] width 10 height 10
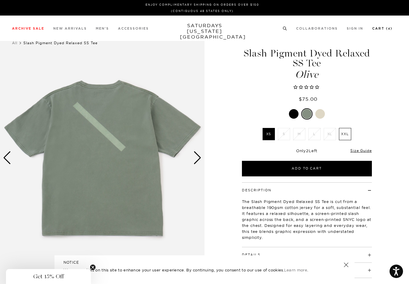
click at [381, 29] on link "Cart ( 4 )" at bounding box center [382, 28] width 20 height 3
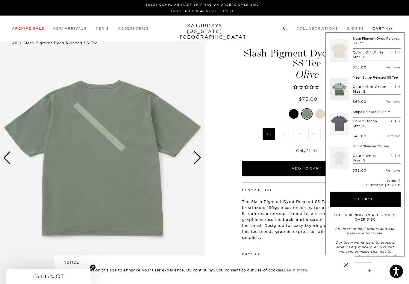
click at [390, 68] on link "Remove" at bounding box center [392, 67] width 15 height 4
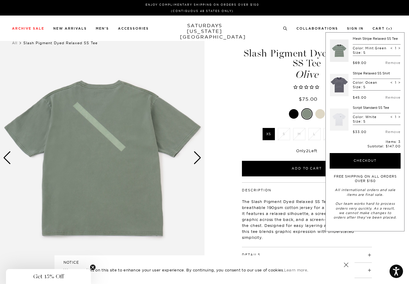
click at [236, 138] on div "Olive XS S M L XL XXL" at bounding box center [307, 142] width 150 height 68
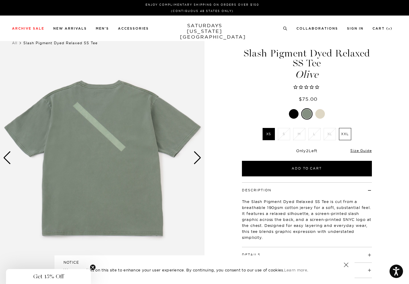
click at [75, 30] on link "New Arrivals" at bounding box center [70, 28] width 34 height 3
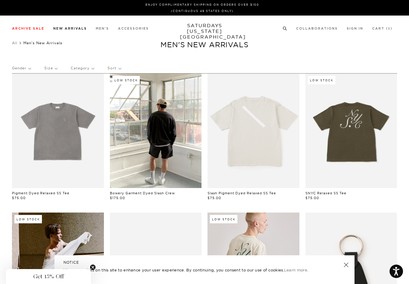
click at [74, 28] on link "New Arrivals" at bounding box center [70, 28] width 34 height 3
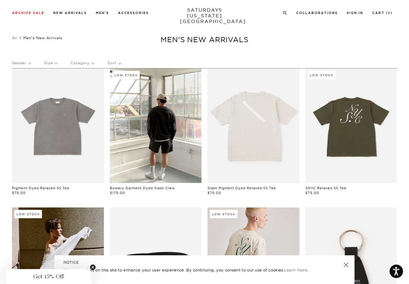
click at [145, 145] on link at bounding box center [156, 126] width 92 height 115
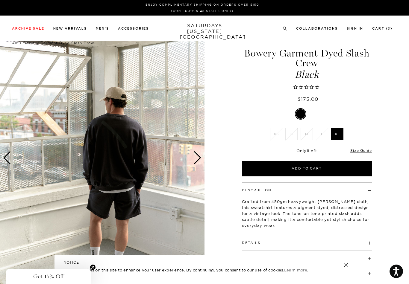
click at [384, 29] on link "Cart ( 3 )" at bounding box center [382, 28] width 20 height 3
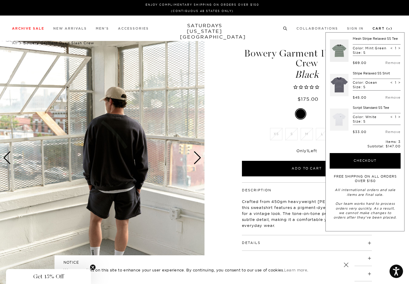
click at [372, 156] on button "Checkout" at bounding box center [364, 161] width 71 height 16
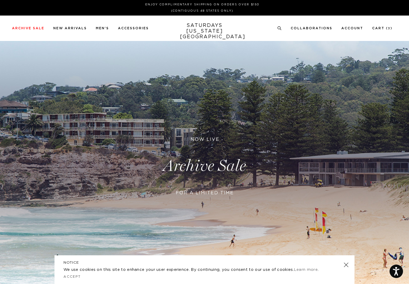
click at [387, 30] on link "Cart ( 3 )" at bounding box center [382, 28] width 20 height 3
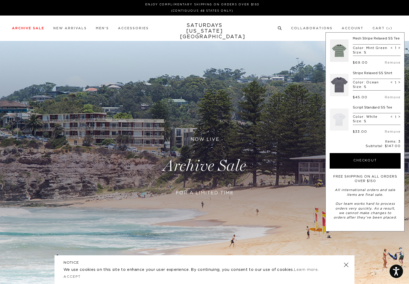
click at [15, 48] on link "Men's" at bounding box center [19, 45] width 14 height 3
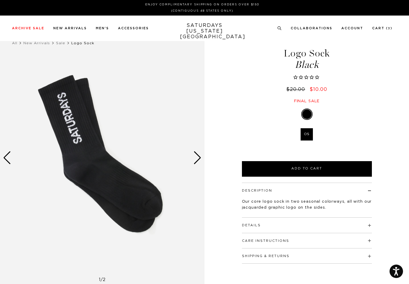
click at [271, 166] on button "Add to Cart" at bounding box center [307, 169] width 130 height 16
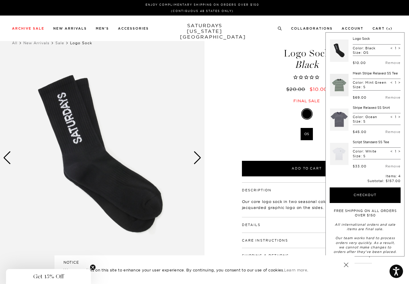
click at [355, 195] on button "Checkout" at bounding box center [364, 196] width 71 height 16
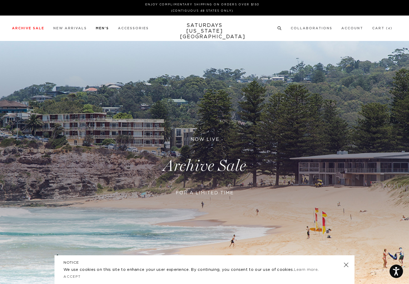
click at [18, 108] on link "Outerwear" at bounding box center [21, 107] width 18 height 3
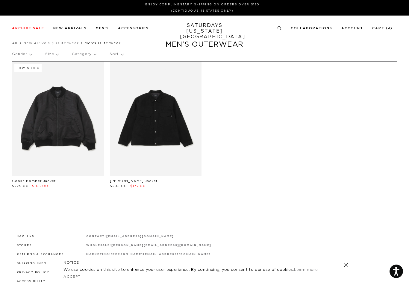
click at [153, 134] on link at bounding box center [156, 119] width 92 height 115
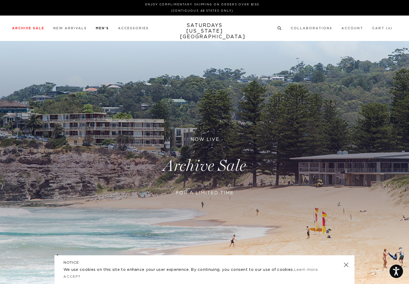
click at [12, 58] on link "Tees" at bounding box center [16, 57] width 8 height 3
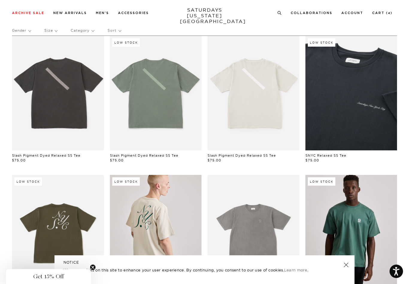
scroll to position [19, 0]
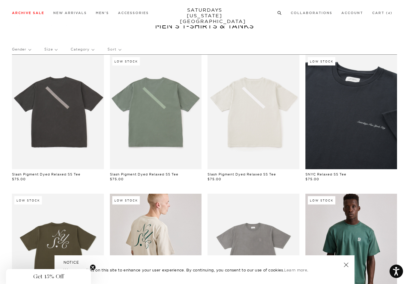
click at [12, 42] on link "Tees" at bounding box center [15, 42] width 7 height 4
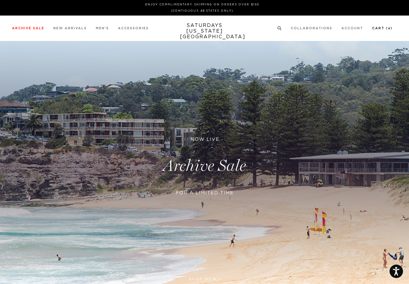
click at [384, 27] on link "Cart ( 4 )" at bounding box center [382, 28] width 20 height 3
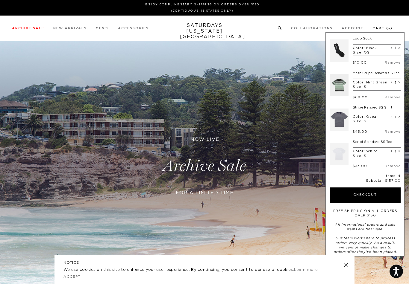
click at [395, 61] on link "Remove" at bounding box center [392, 62] width 16 height 3
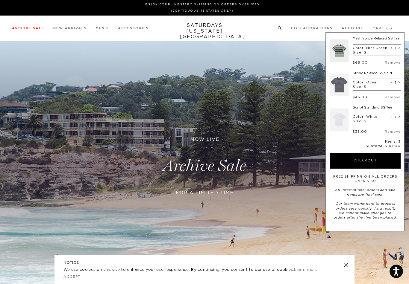
click at [14, 72] on link "Shorts" at bounding box center [17, 71] width 11 height 3
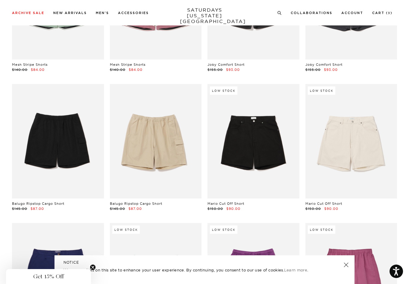
scroll to position [111, 0]
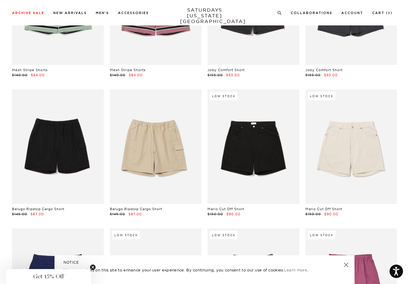
click at [38, 163] on link at bounding box center [58, 146] width 92 height 115
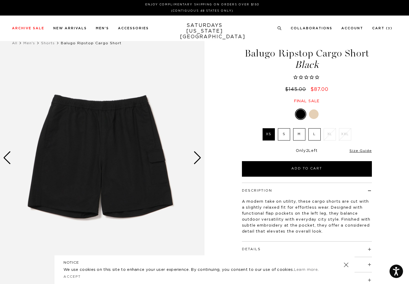
click at [200, 159] on div "Next slide" at bounding box center [197, 157] width 8 height 13
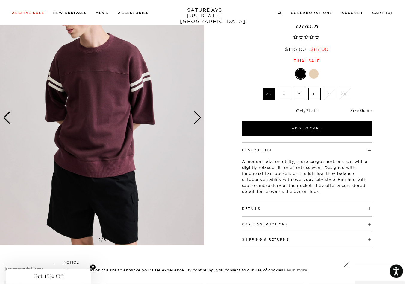
scroll to position [40, 0]
click at [196, 118] on div "Next slide" at bounding box center [197, 117] width 8 height 13
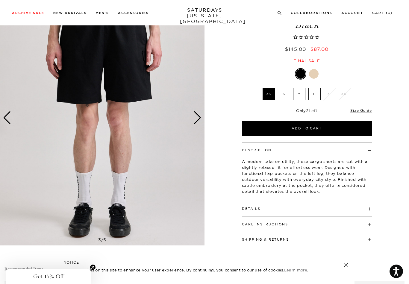
click at [248, 207] on button "Details" at bounding box center [251, 208] width 19 height 3
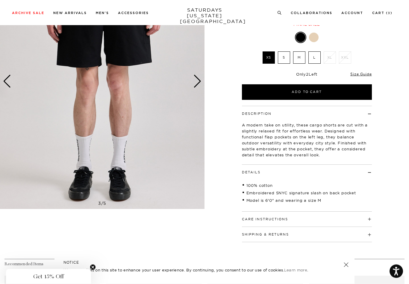
scroll to position [76, 0]
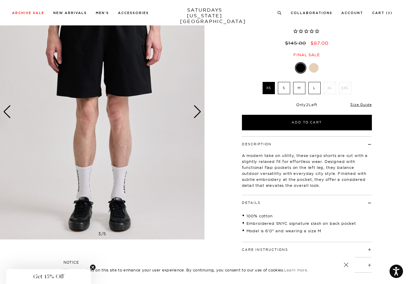
click at [199, 114] on div "Next slide" at bounding box center [197, 111] width 8 height 13
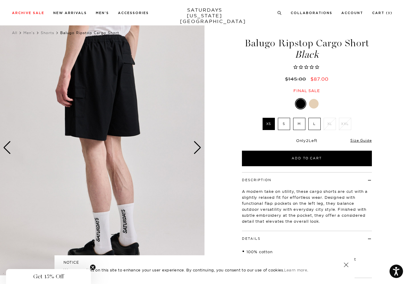
scroll to position [10, 0]
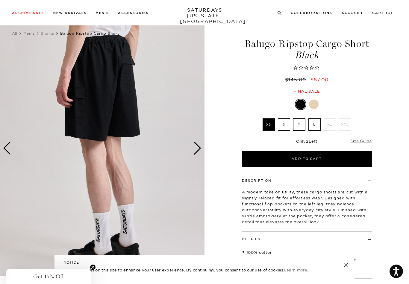
click at [200, 140] on img at bounding box center [102, 149] width 204 height 256
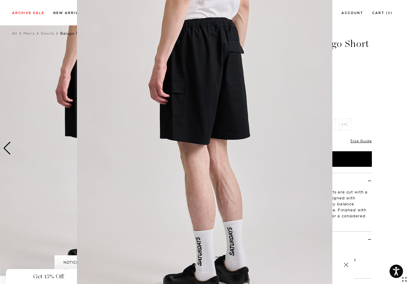
scroll to position [11, 0]
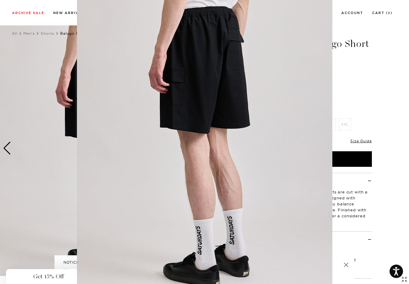
click at [191, 153] on img at bounding box center [204, 142] width 255 height 306
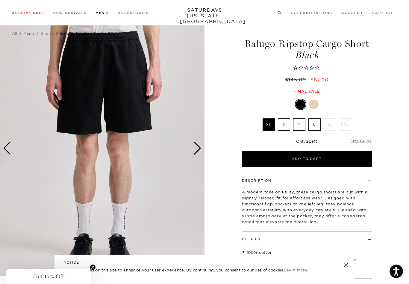
click at [18, 57] on link "Shorts" at bounding box center [17, 56] width 10 height 4
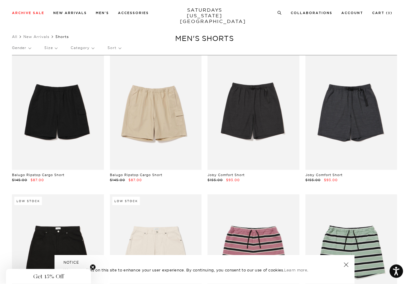
scroll to position [3, 0]
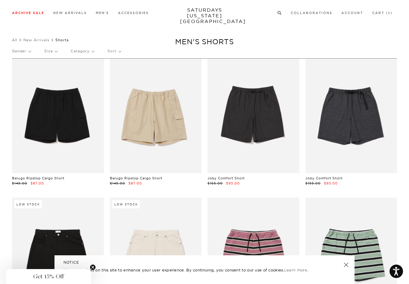
click at [16, 59] on link "Shorts" at bounding box center [17, 56] width 10 height 4
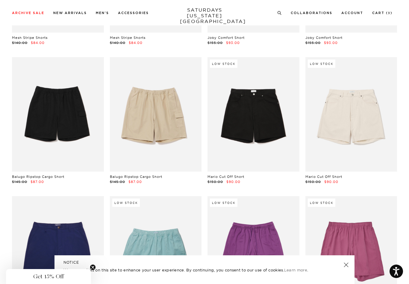
scroll to position [143, 0]
click at [253, 137] on link at bounding box center [253, 114] width 92 height 115
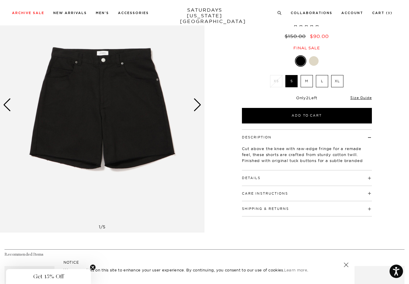
scroll to position [52, 0]
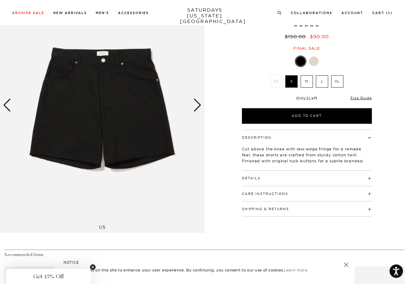
click at [203, 106] on img at bounding box center [102, 106] width 204 height 256
click at [195, 106] on div "Next slide" at bounding box center [197, 105] width 8 height 13
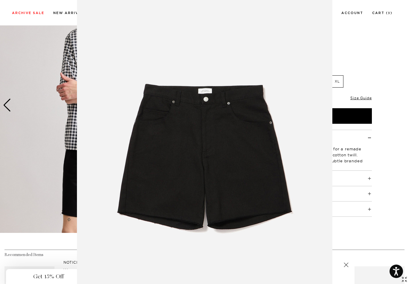
scroll to position [11, 0]
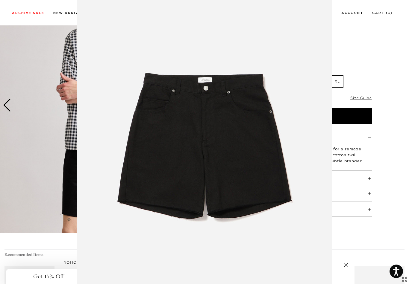
click at [238, 168] on img at bounding box center [204, 142] width 255 height 306
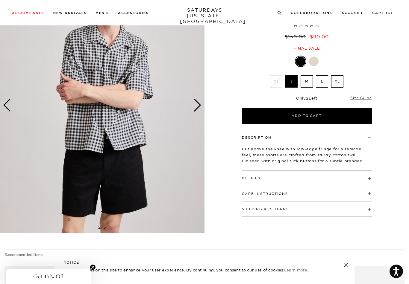
scroll to position [0, 0]
click at [199, 107] on div "Next slide" at bounding box center [197, 105] width 8 height 13
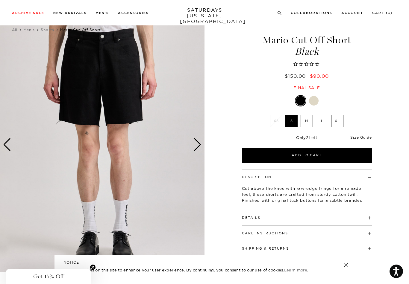
scroll to position [11, 0]
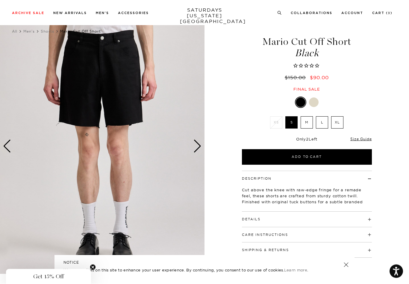
click at [199, 147] on div "Next slide" at bounding box center [197, 146] width 8 height 13
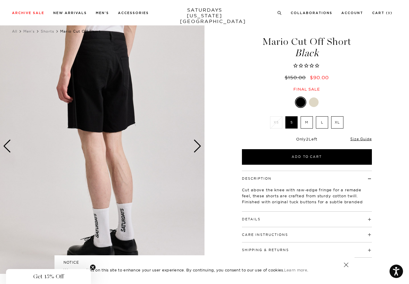
click at [198, 146] on div "Next slide" at bounding box center [197, 146] width 8 height 13
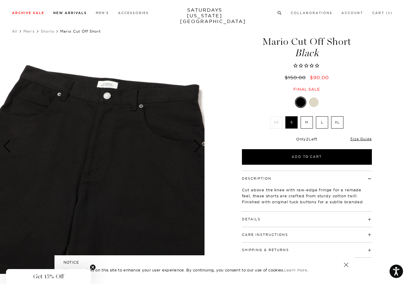
click at [65, 13] on link "New Arrivals" at bounding box center [70, 12] width 34 height 3
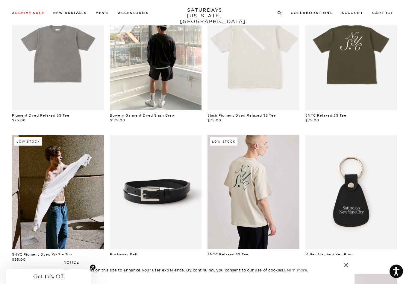
scroll to position [77, 0]
click at [156, 87] on link at bounding box center [156, 53] width 92 height 115
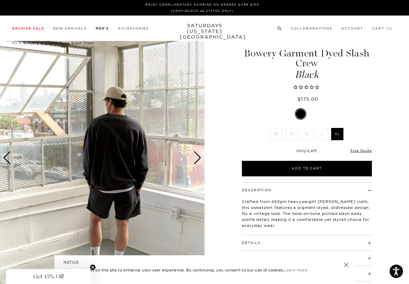
click at [17, 73] on link "Shorts" at bounding box center [17, 72] width 10 height 4
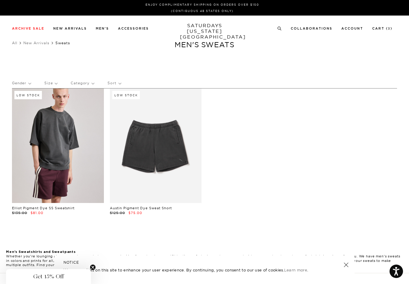
click at [142, 140] on link at bounding box center [156, 146] width 92 height 115
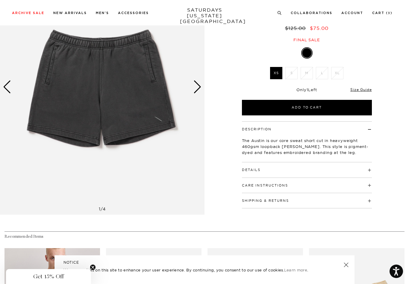
scroll to position [79, 0]
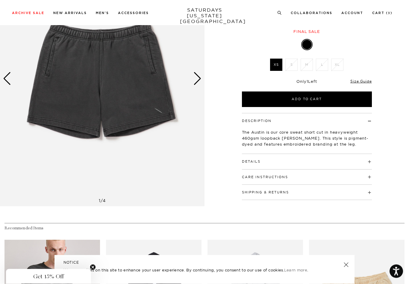
click at [363, 79] on link "Size Guide" at bounding box center [360, 81] width 21 height 4
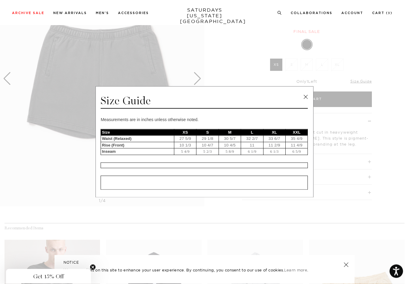
scroll to position [79, 0]
click at [303, 100] on link at bounding box center [305, 97] width 9 height 9
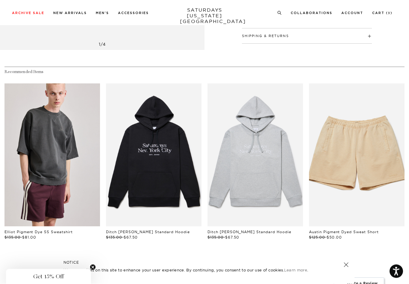
scroll to position [231, 0]
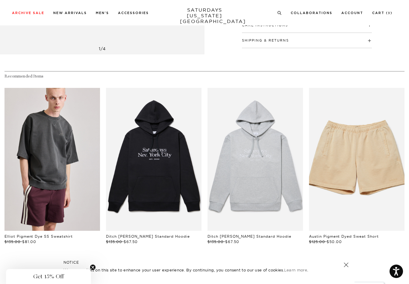
click at [358, 180] on link "files/US2404SH01-BISCOTTI_04.jpg" at bounding box center [356, 159] width 95 height 143
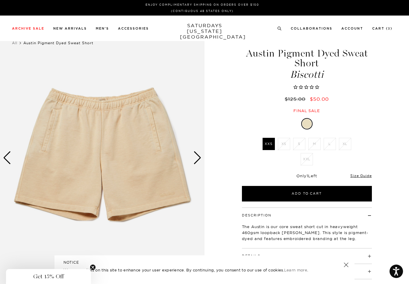
click at [359, 177] on link "Size Guide" at bounding box center [360, 176] width 21 height 4
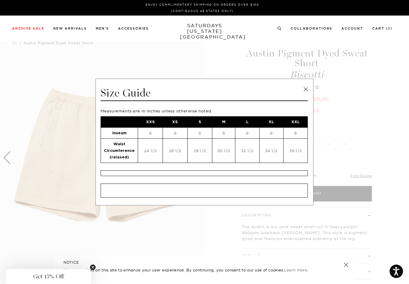
click at [306, 93] on link at bounding box center [305, 89] width 9 height 9
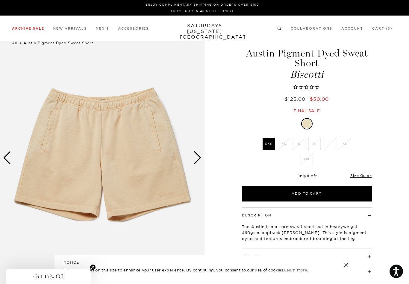
click at [18, 101] on link "Sweats" at bounding box center [17, 101] width 11 height 4
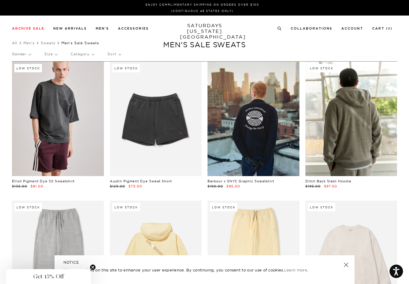
click at [156, 131] on link at bounding box center [156, 119] width 92 height 115
click at [149, 126] on link at bounding box center [156, 119] width 92 height 115
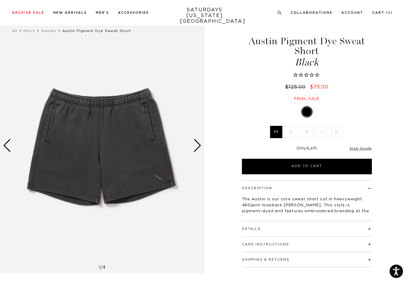
scroll to position [13, 0]
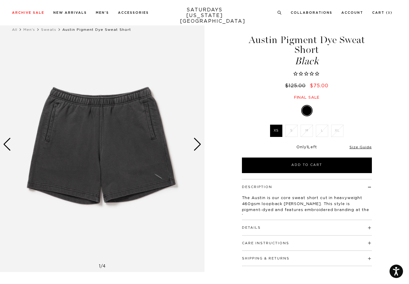
click at [200, 142] on div "Next slide" at bounding box center [197, 144] width 8 height 13
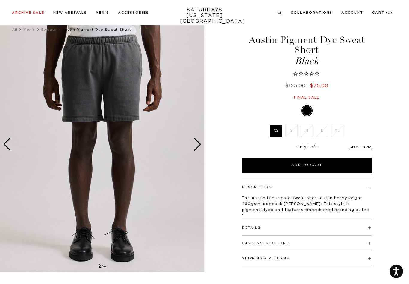
click at [200, 146] on div "Next slide" at bounding box center [197, 144] width 8 height 13
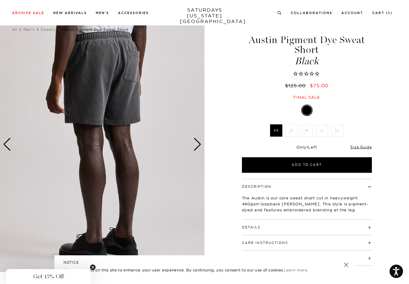
click at [200, 145] on div "Next slide" at bounding box center [197, 144] width 8 height 13
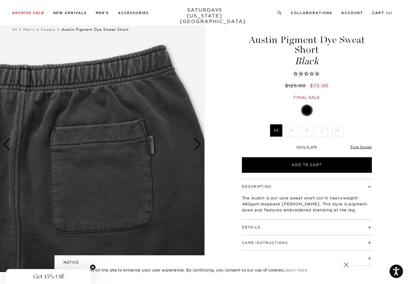
click at [198, 144] on div "Next slide" at bounding box center [197, 144] width 8 height 13
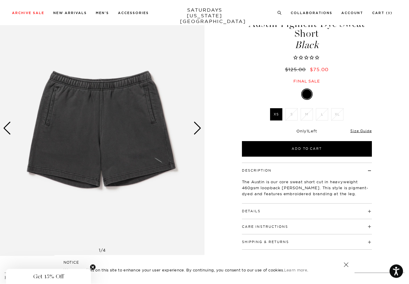
scroll to position [36, 0]
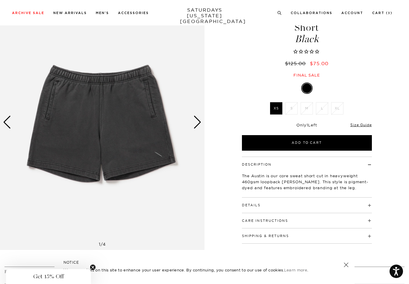
click at [200, 123] on div "Next slide" at bounding box center [197, 122] width 8 height 13
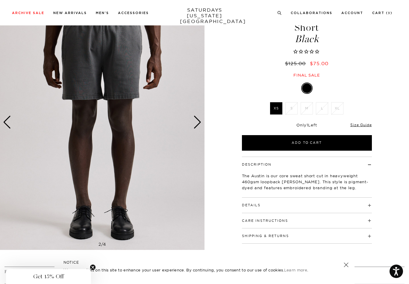
click at [201, 127] on img at bounding box center [102, 123] width 204 height 256
click at [198, 122] on div "Next slide" at bounding box center [197, 122] width 8 height 13
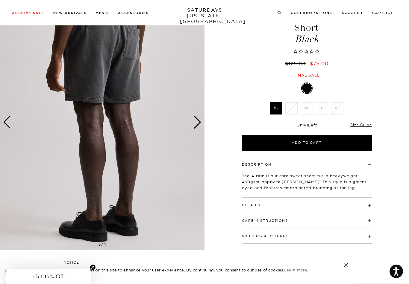
scroll to position [11, 0]
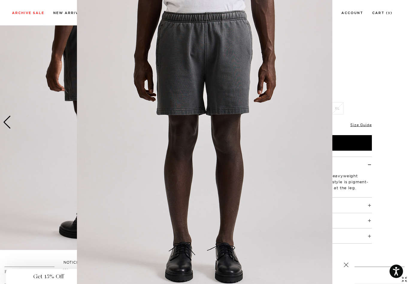
click at [207, 154] on img at bounding box center [204, 142] width 255 height 306
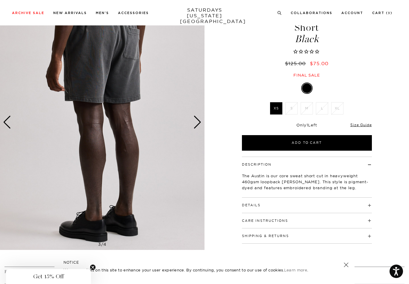
scroll to position [0, 0]
click at [199, 125] on div "Next slide" at bounding box center [197, 122] width 8 height 13
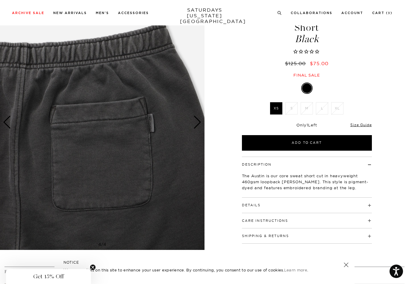
click at [196, 121] on div "Next slide" at bounding box center [197, 122] width 8 height 13
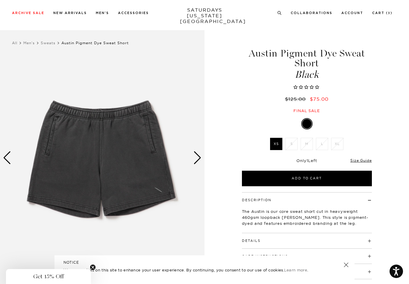
scroll to position [3, 0]
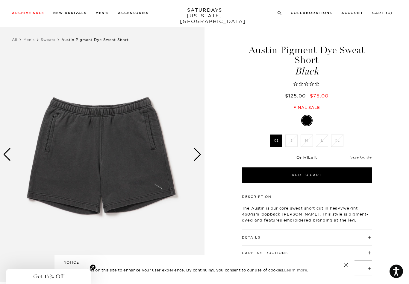
click at [259, 172] on button "Add to Cart" at bounding box center [307, 176] width 130 height 16
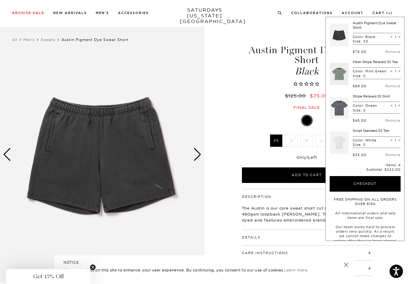
click at [386, 51] on link "Remove" at bounding box center [392, 52] width 15 height 4
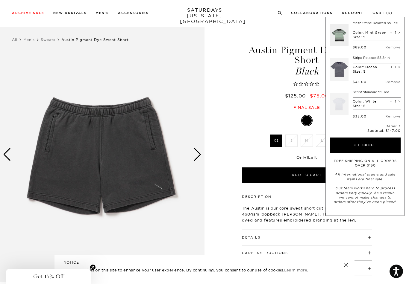
click at [393, 48] on link "Remove" at bounding box center [392, 47] width 15 height 4
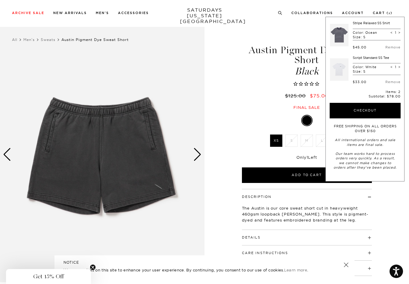
click at [66, 13] on link "New Arrivals" at bounding box center [70, 12] width 34 height 3
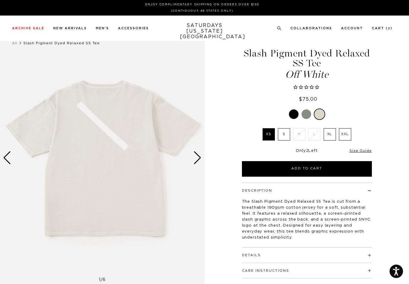
click at [199, 153] on div "Next slide" at bounding box center [197, 157] width 8 height 13
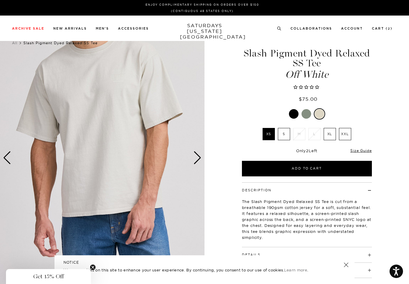
click at [288, 131] on label "S" at bounding box center [284, 134] width 12 height 12
click at [0, 0] on input "S" at bounding box center [0, 0] width 0 height 0
click at [274, 168] on button "Add to Cart" at bounding box center [307, 169] width 130 height 16
